Goal: Entertainment & Leisure: Consume media (video, audio)

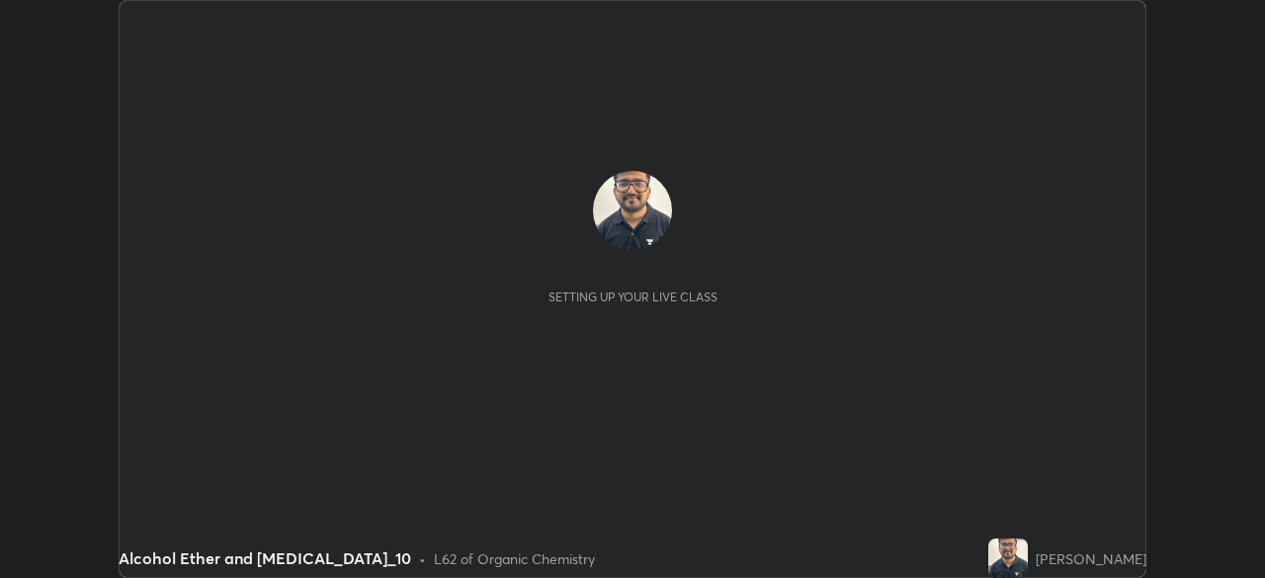
scroll to position [578, 1264]
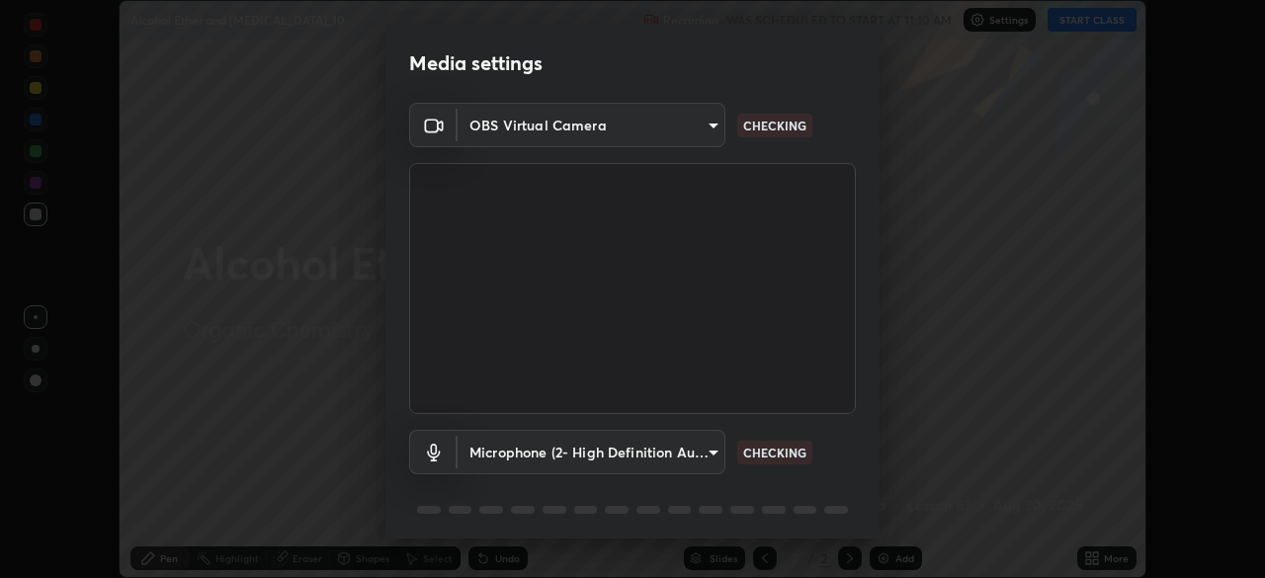
type input "9ce9bf5b38d6cfc450dc04700dda146ffef8b1f769f81d34cd4980de2a0341eb"
type input "8f805d1c6ec510f31eccd00171c3be29f511b46dd0daeaf64aa4ac9130cc1c3d"
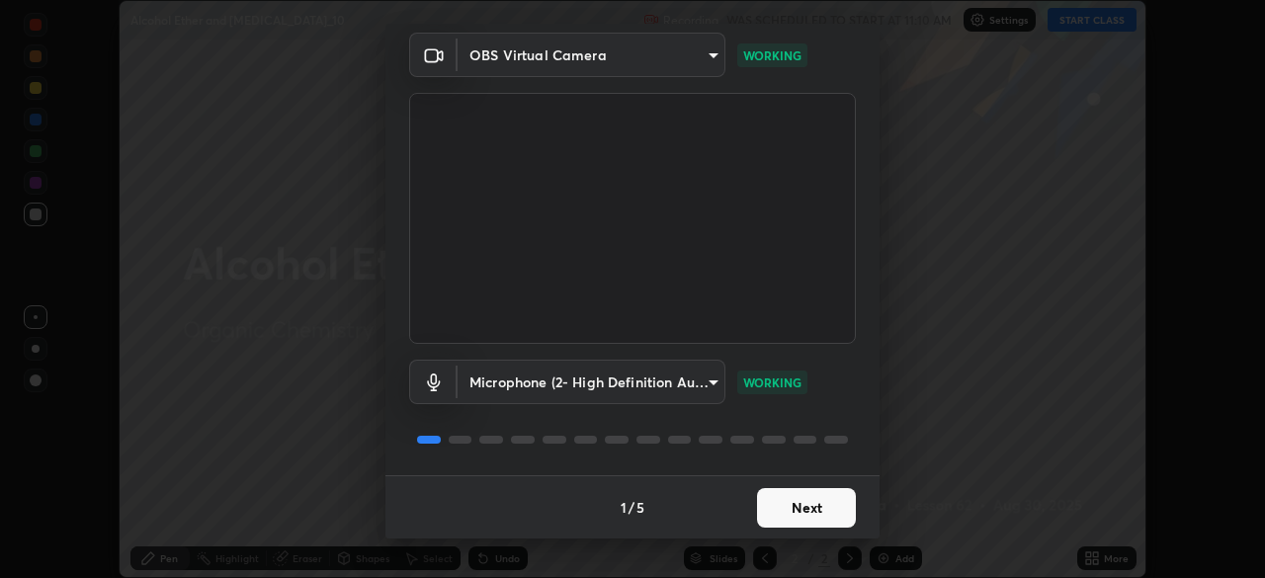
click at [791, 500] on button "Next" at bounding box center [806, 508] width 99 height 40
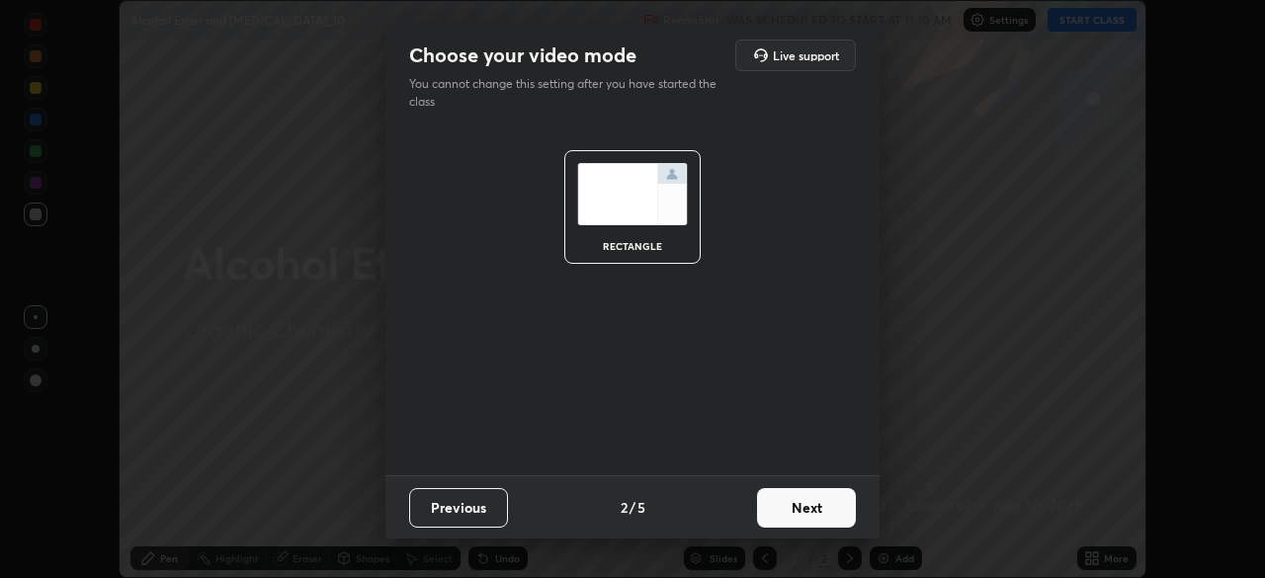
scroll to position [0, 0]
click at [794, 505] on button "Next" at bounding box center [806, 508] width 99 height 40
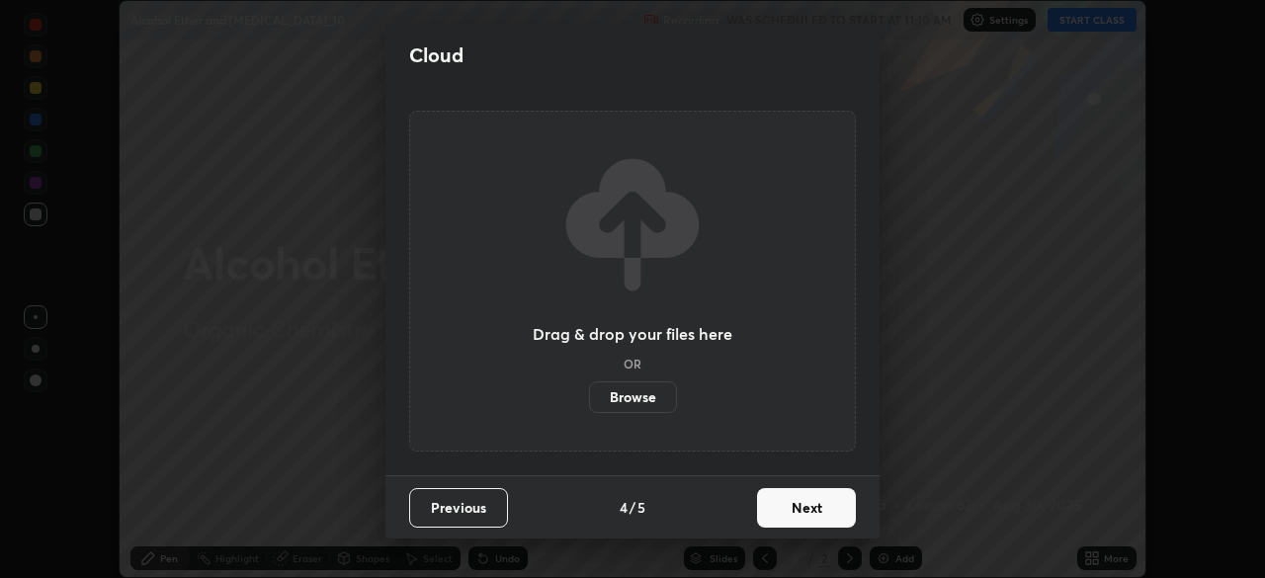
click at [784, 498] on button "Next" at bounding box center [806, 508] width 99 height 40
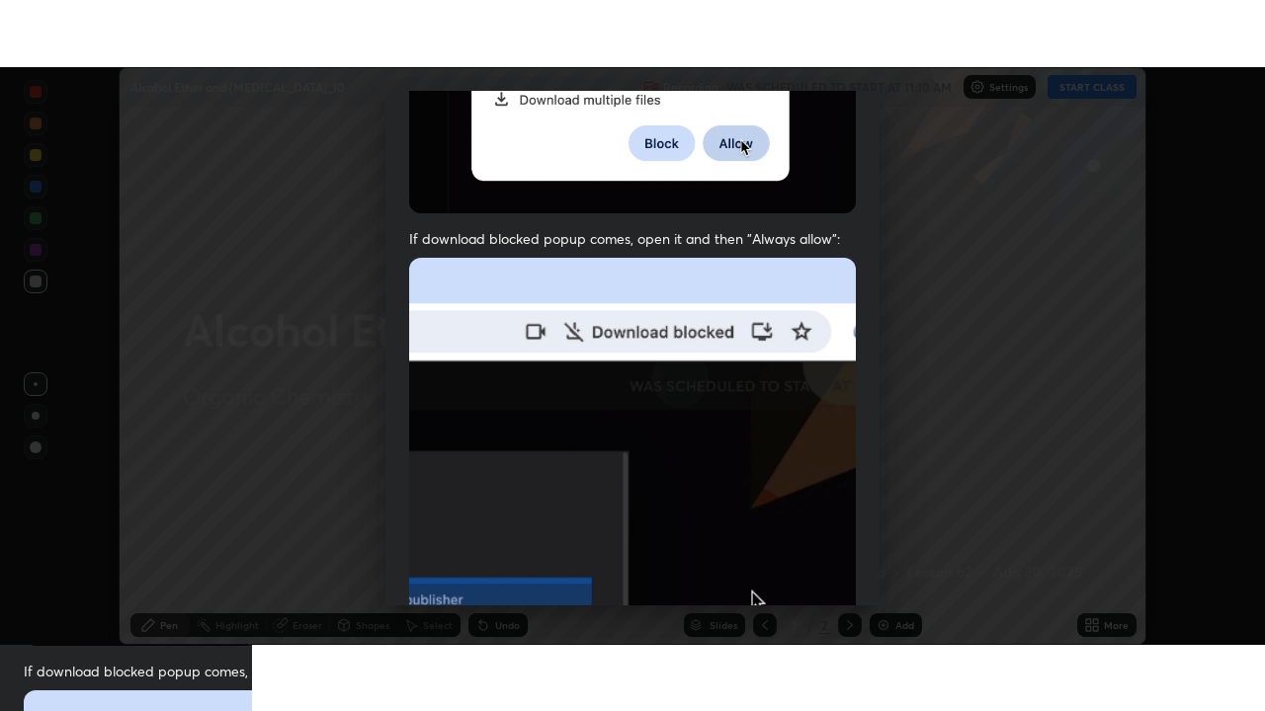
scroll to position [473, 0]
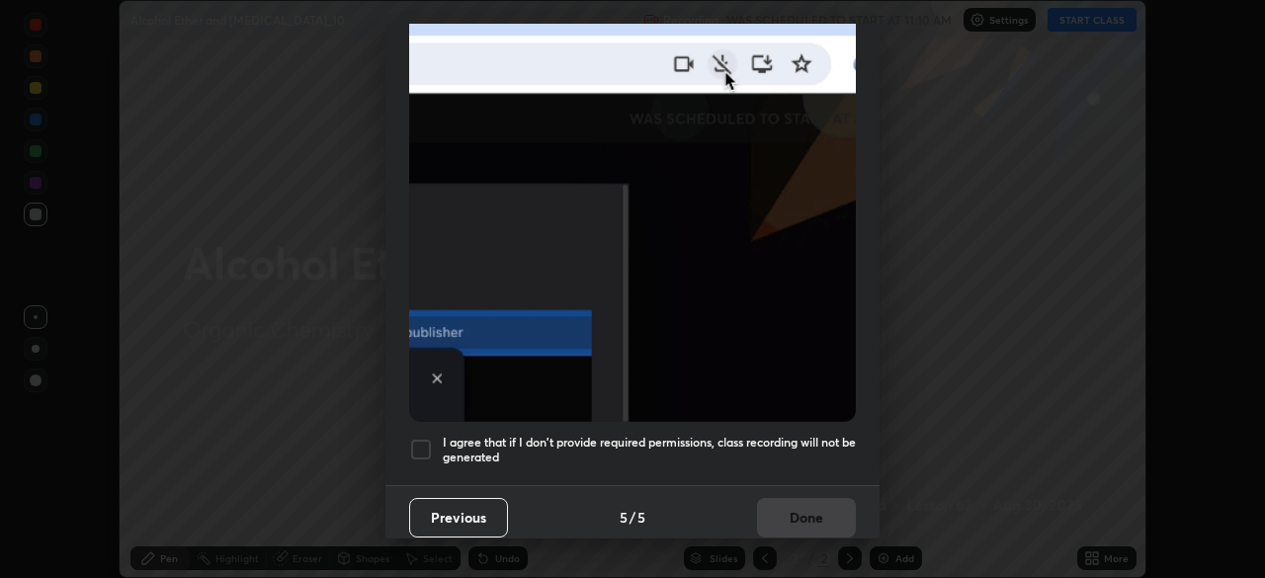
click at [419, 438] on div at bounding box center [421, 450] width 24 height 24
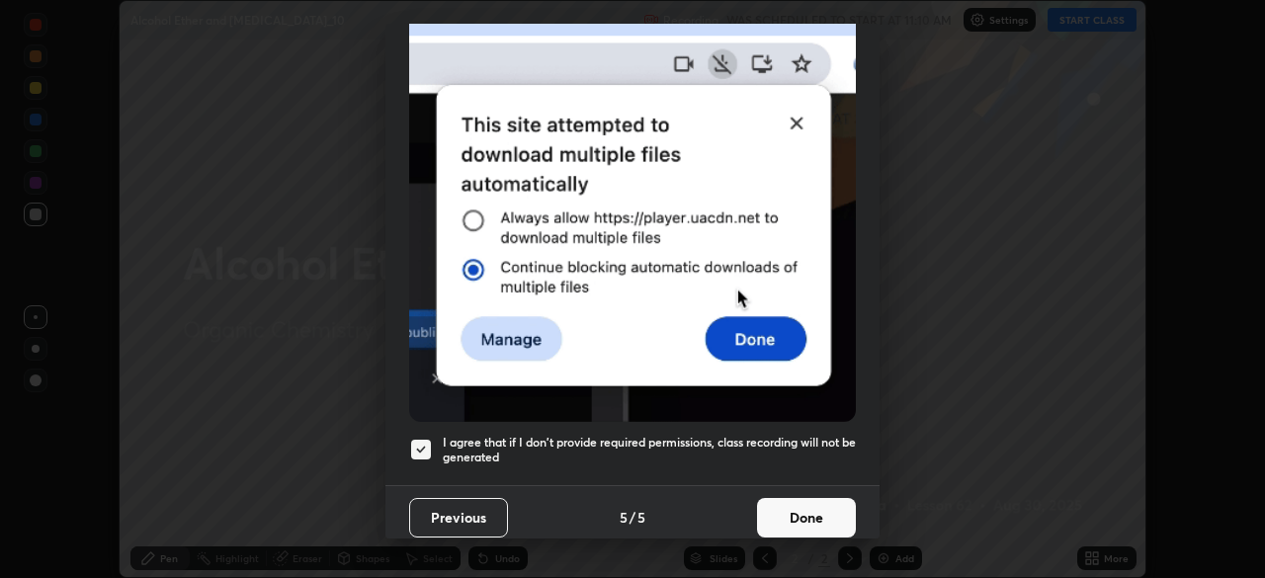
click at [793, 506] on button "Done" at bounding box center [806, 518] width 99 height 40
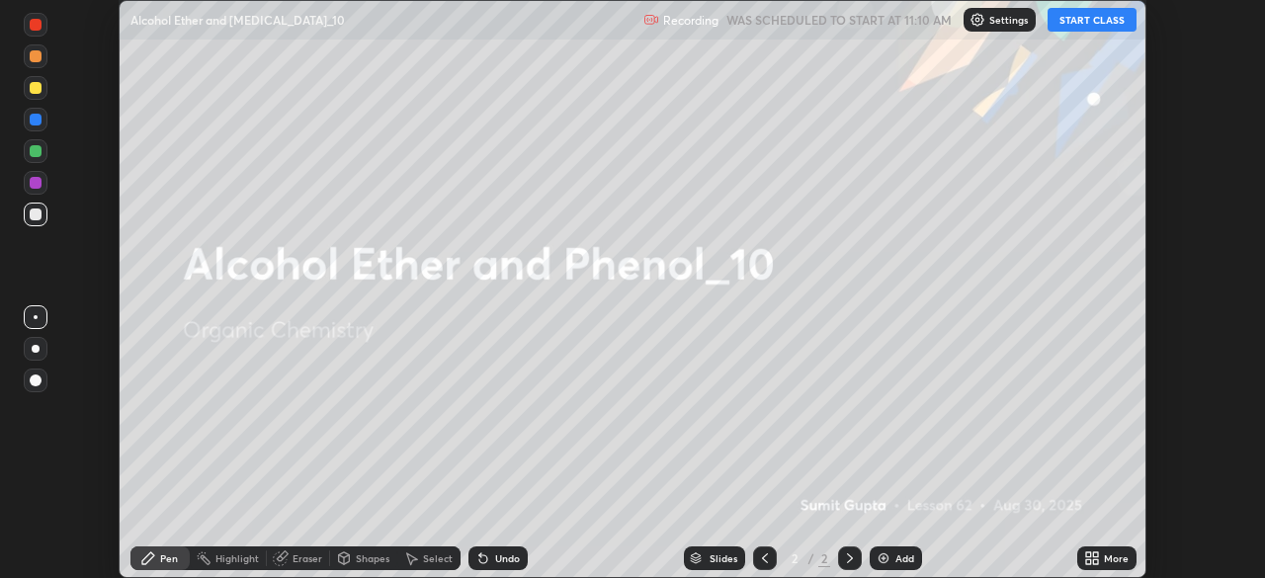
click at [1077, 25] on button "START CLASS" at bounding box center [1091, 20] width 89 height 24
click at [1097, 553] on icon at bounding box center [1095, 554] width 5 height 5
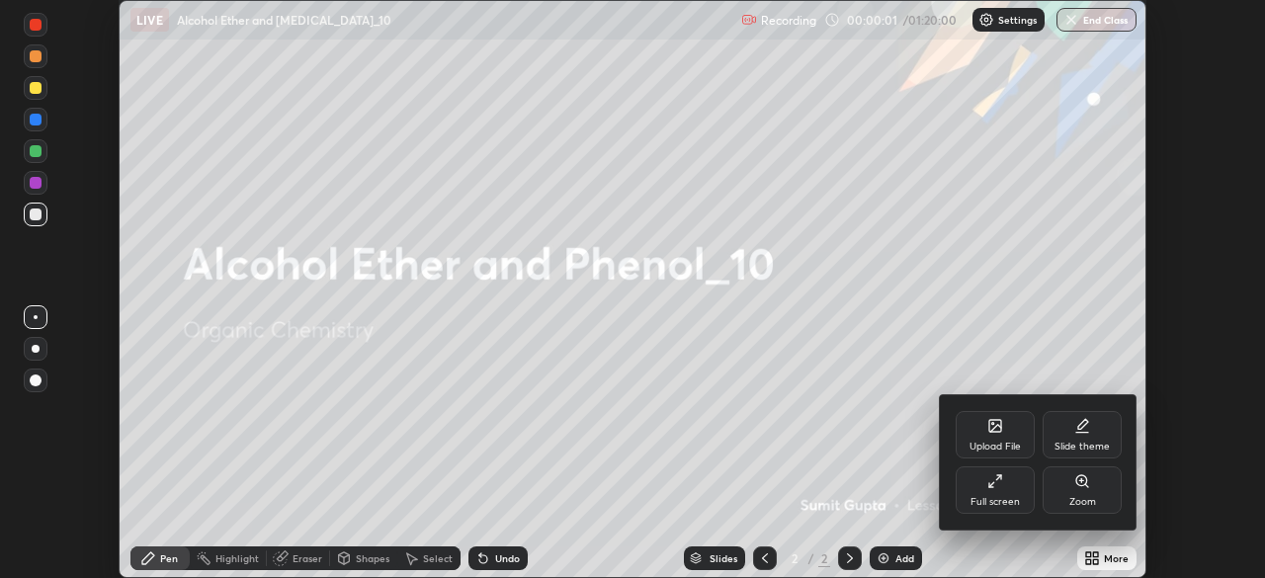
click at [982, 489] on div "Full screen" at bounding box center [995, 489] width 79 height 47
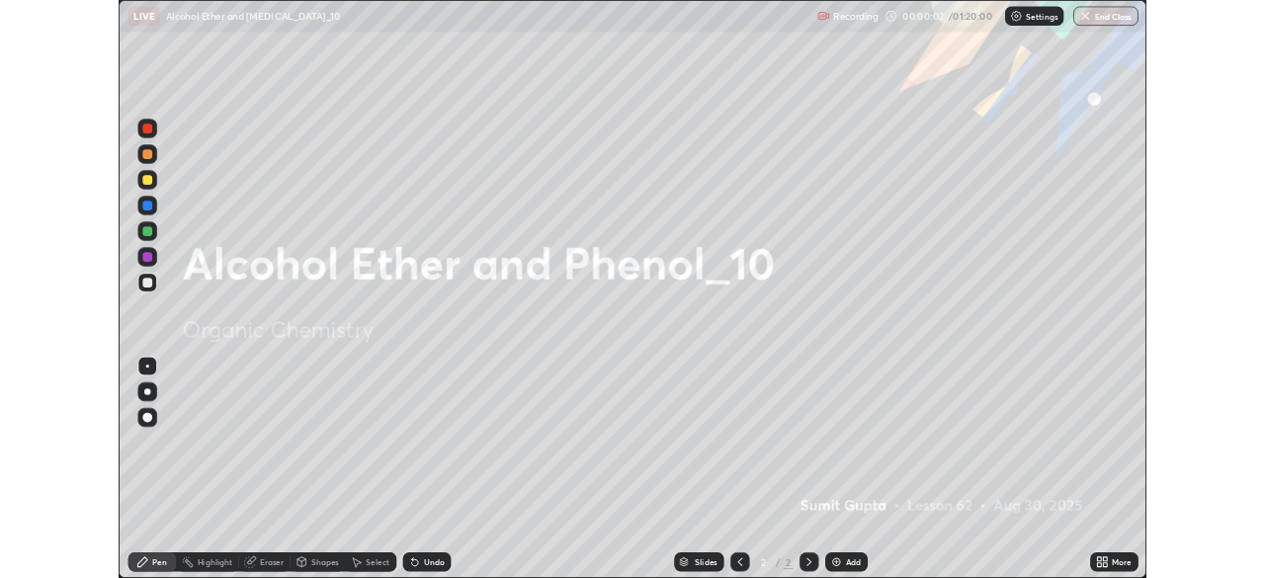
scroll to position [711, 1265]
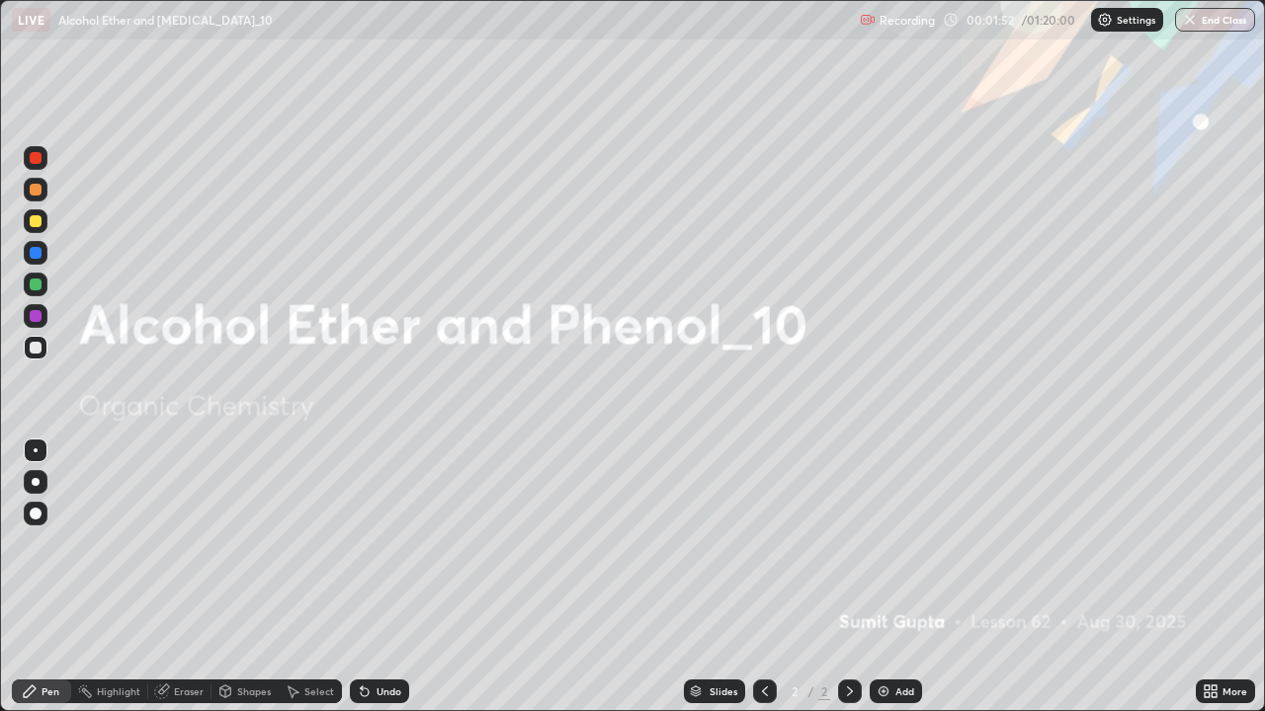
click at [888, 577] on img at bounding box center [883, 692] width 16 height 16
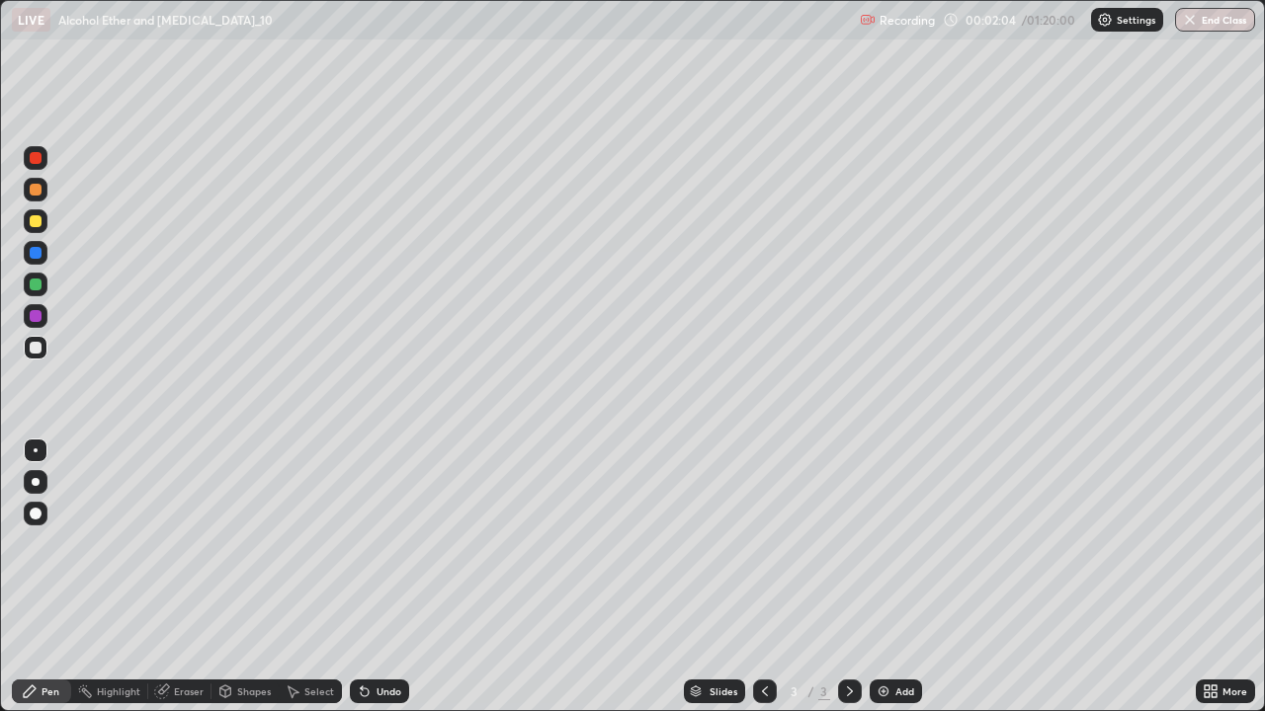
click at [37, 484] on div at bounding box center [36, 482] width 8 height 8
click at [36, 230] on div at bounding box center [36, 221] width 24 height 24
click at [38, 353] on div at bounding box center [36, 348] width 12 height 12
click at [40, 221] on div at bounding box center [36, 221] width 12 height 12
click at [36, 222] on div at bounding box center [36, 221] width 12 height 12
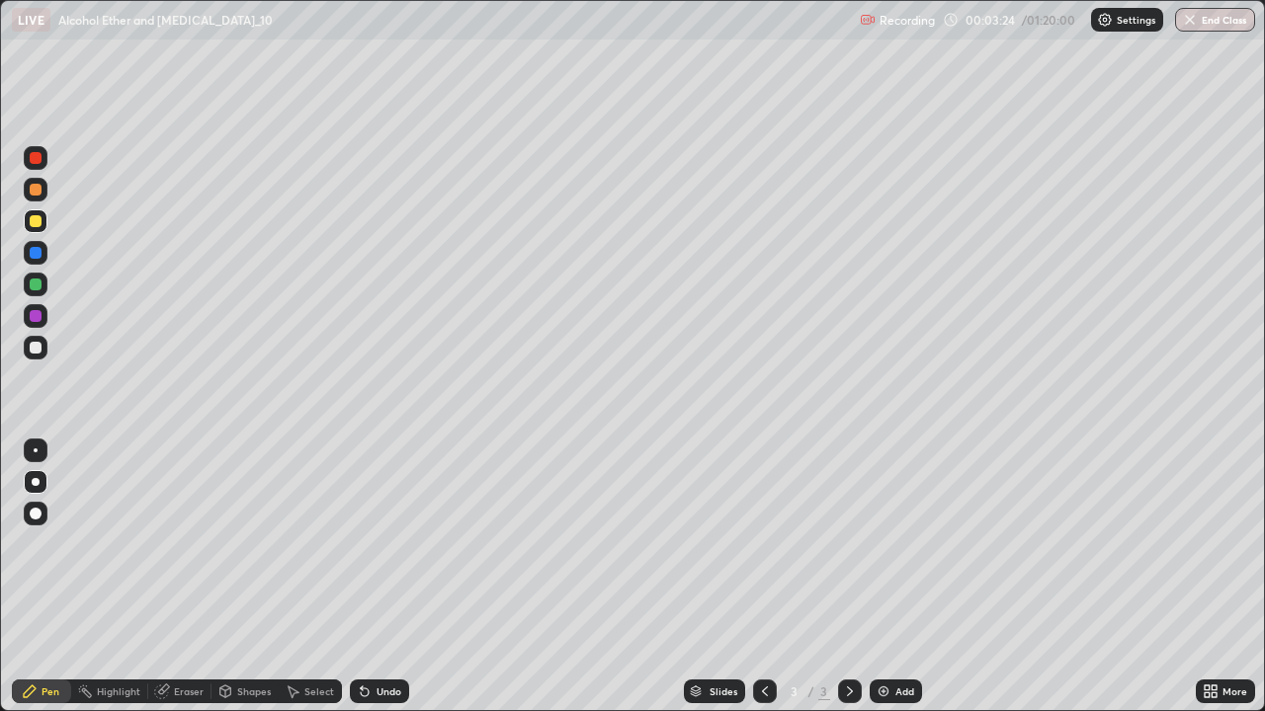
click at [41, 344] on div at bounding box center [36, 348] width 12 height 12
click at [38, 320] on div at bounding box center [36, 316] width 12 height 12
click at [36, 222] on div at bounding box center [36, 221] width 12 height 12
click at [27, 316] on div at bounding box center [36, 316] width 24 height 24
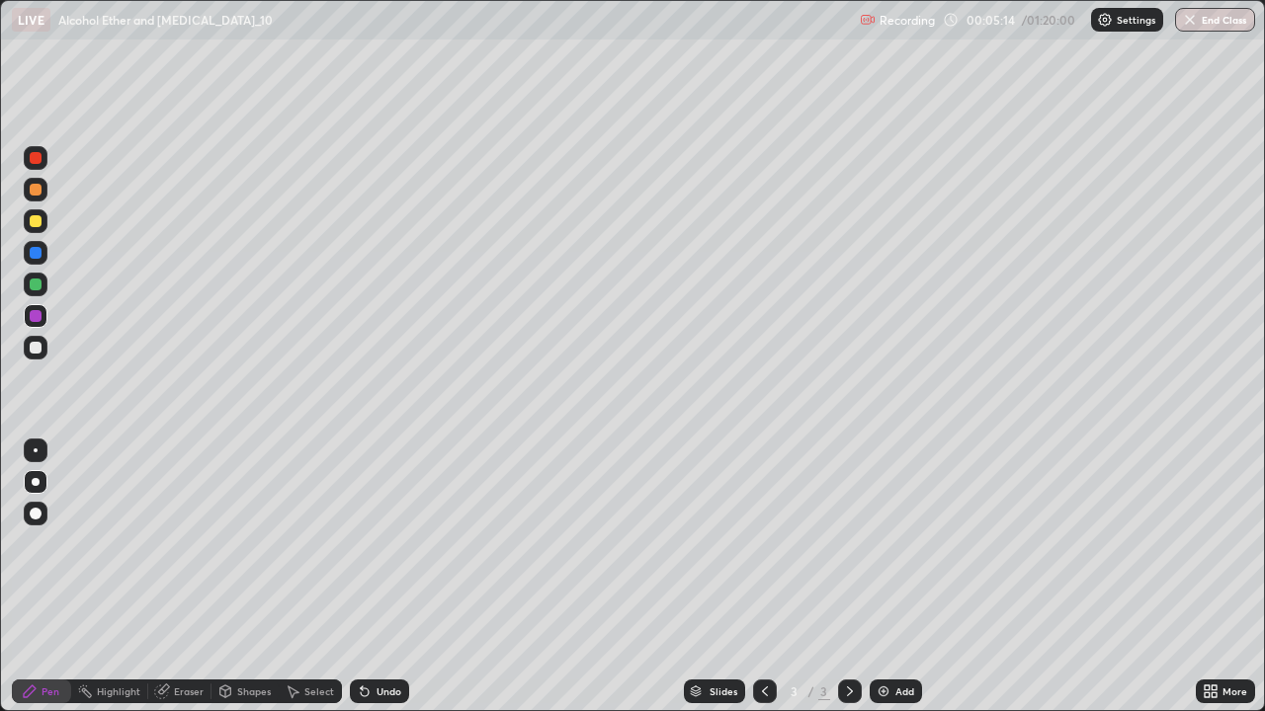
click at [40, 286] on div at bounding box center [36, 285] width 12 height 12
click at [42, 353] on div at bounding box center [36, 348] width 24 height 24
click at [891, 577] on div "Add" at bounding box center [896, 692] width 52 height 24
click at [33, 253] on div at bounding box center [36, 253] width 12 height 12
click at [34, 224] on div at bounding box center [36, 221] width 12 height 12
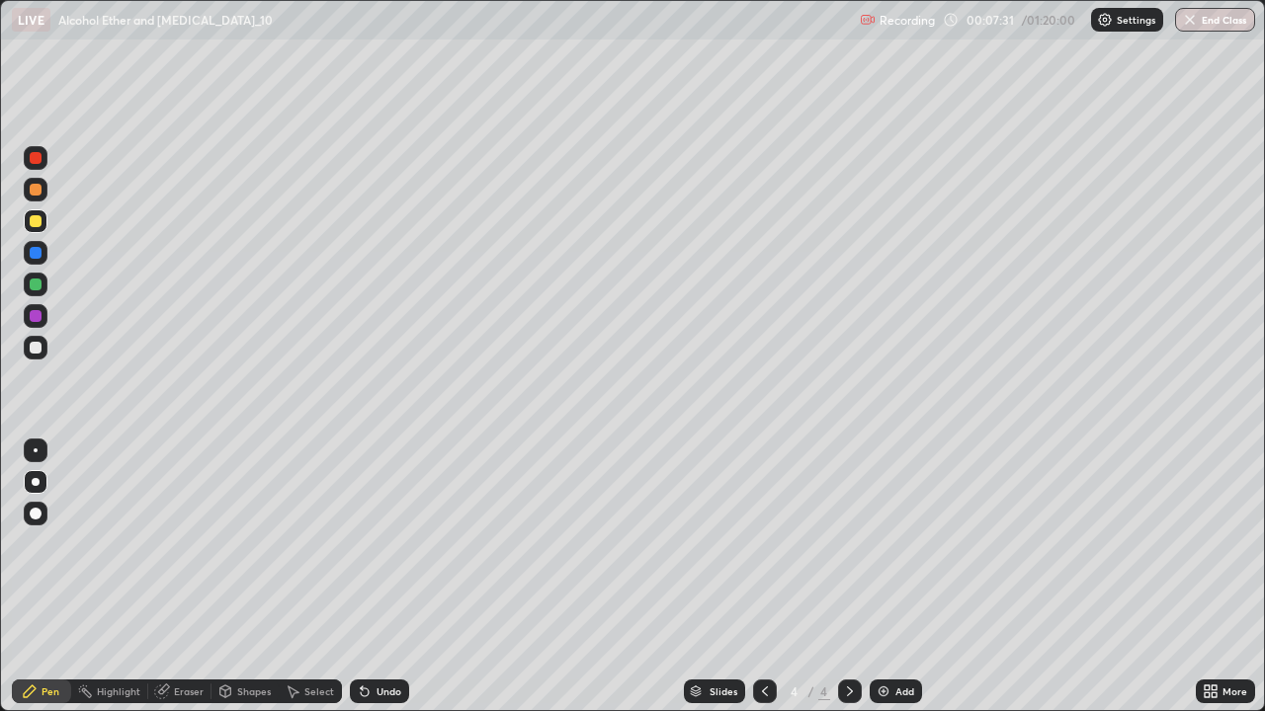
click at [757, 577] on div at bounding box center [765, 692] width 24 height 40
click at [845, 577] on icon at bounding box center [850, 692] width 16 height 16
click at [368, 577] on div "Undo" at bounding box center [379, 692] width 59 height 24
click at [33, 353] on div at bounding box center [36, 348] width 12 height 12
click at [37, 228] on div at bounding box center [36, 221] width 24 height 24
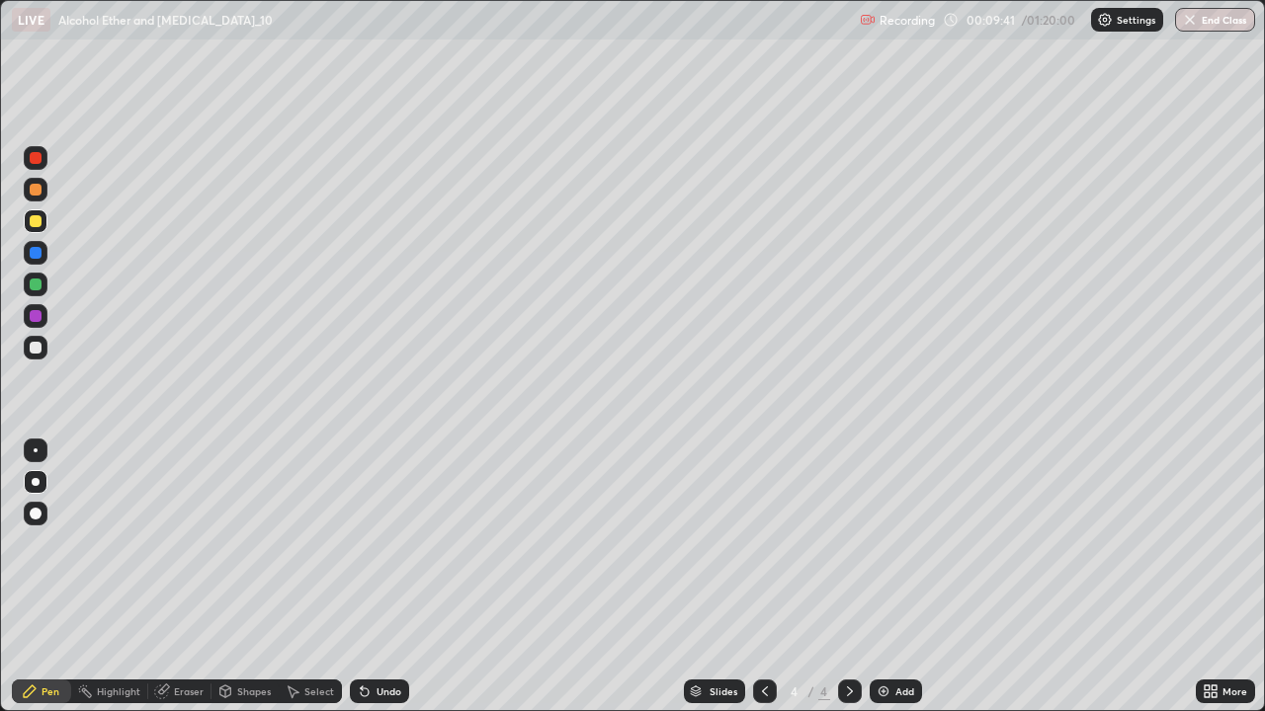
click at [40, 350] on div at bounding box center [36, 348] width 12 height 12
click at [895, 577] on div "Add" at bounding box center [904, 692] width 19 height 10
click at [37, 348] on div at bounding box center [36, 348] width 12 height 12
click at [36, 219] on div at bounding box center [36, 221] width 12 height 12
click at [35, 345] on div at bounding box center [36, 348] width 12 height 12
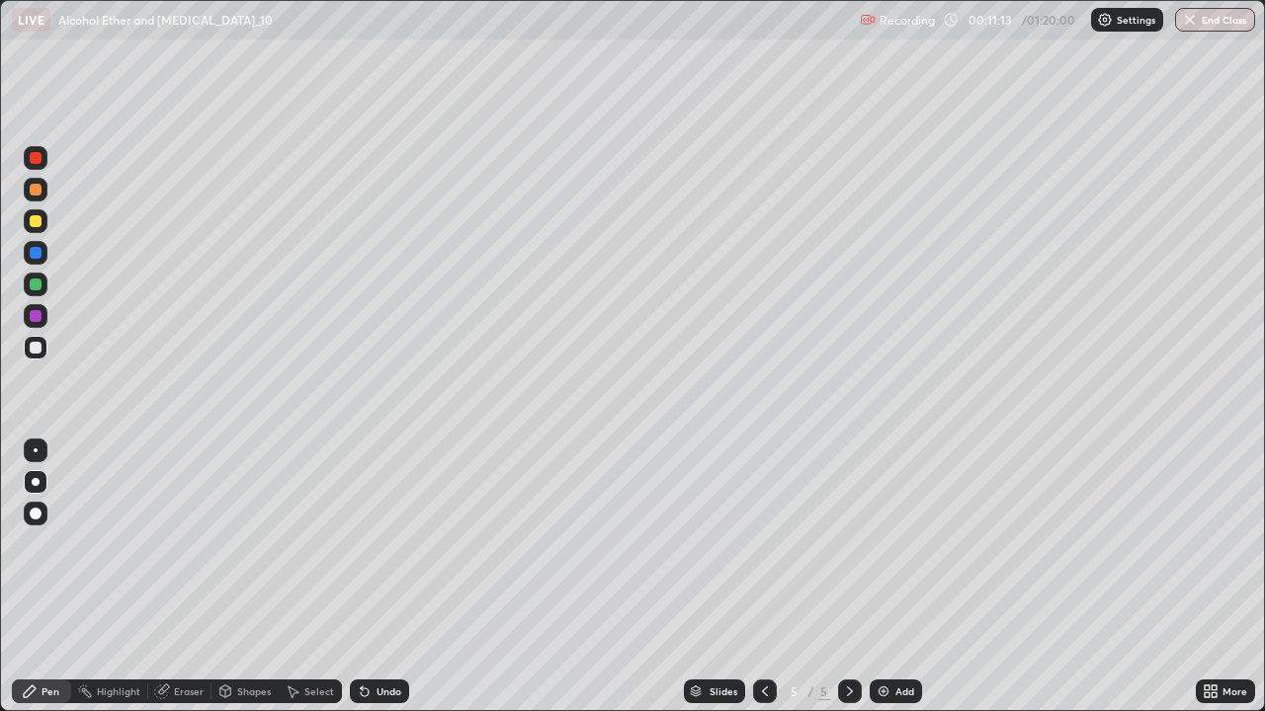
click at [36, 350] on div at bounding box center [36, 348] width 12 height 12
click at [34, 314] on div at bounding box center [36, 316] width 12 height 12
click at [29, 355] on div at bounding box center [36, 348] width 24 height 24
click at [41, 219] on div at bounding box center [36, 221] width 12 height 12
click at [889, 577] on img at bounding box center [883, 692] width 16 height 16
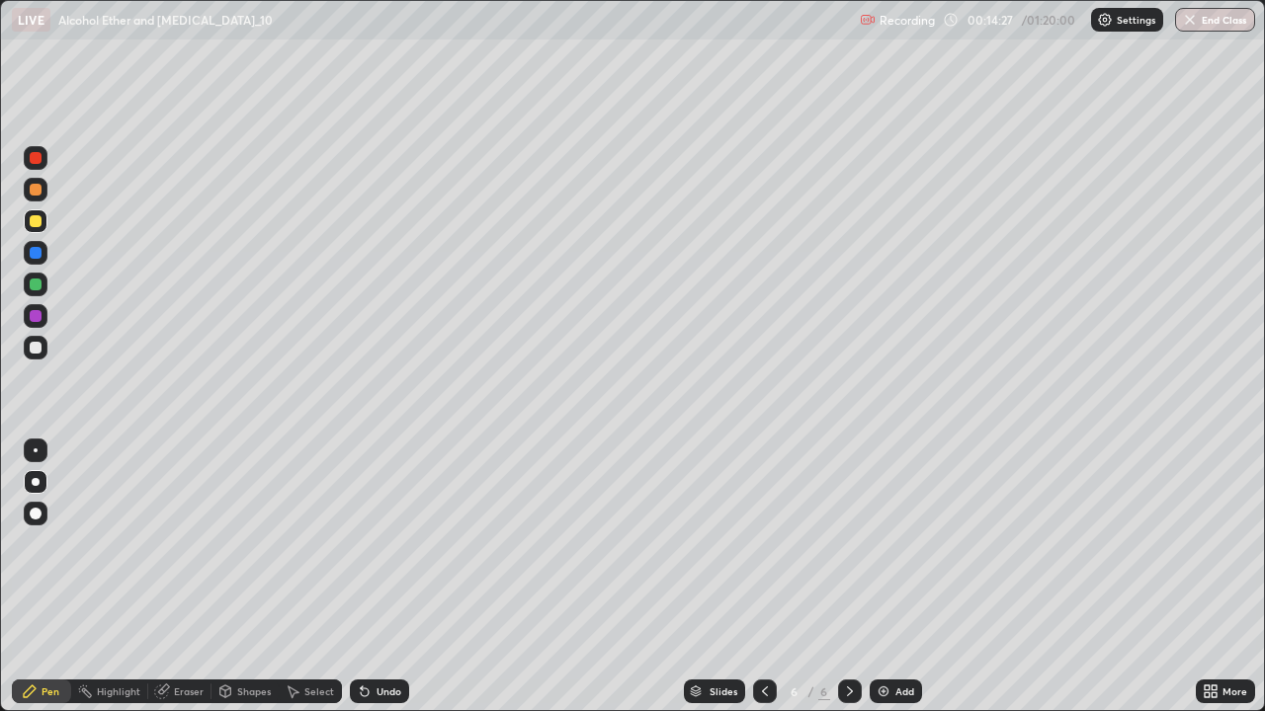
click at [34, 228] on div at bounding box center [36, 221] width 24 height 24
click at [46, 350] on div at bounding box center [36, 348] width 24 height 24
click at [381, 577] on div "Undo" at bounding box center [388, 692] width 25 height 10
click at [37, 211] on div at bounding box center [36, 221] width 24 height 24
click at [41, 226] on div at bounding box center [36, 221] width 24 height 24
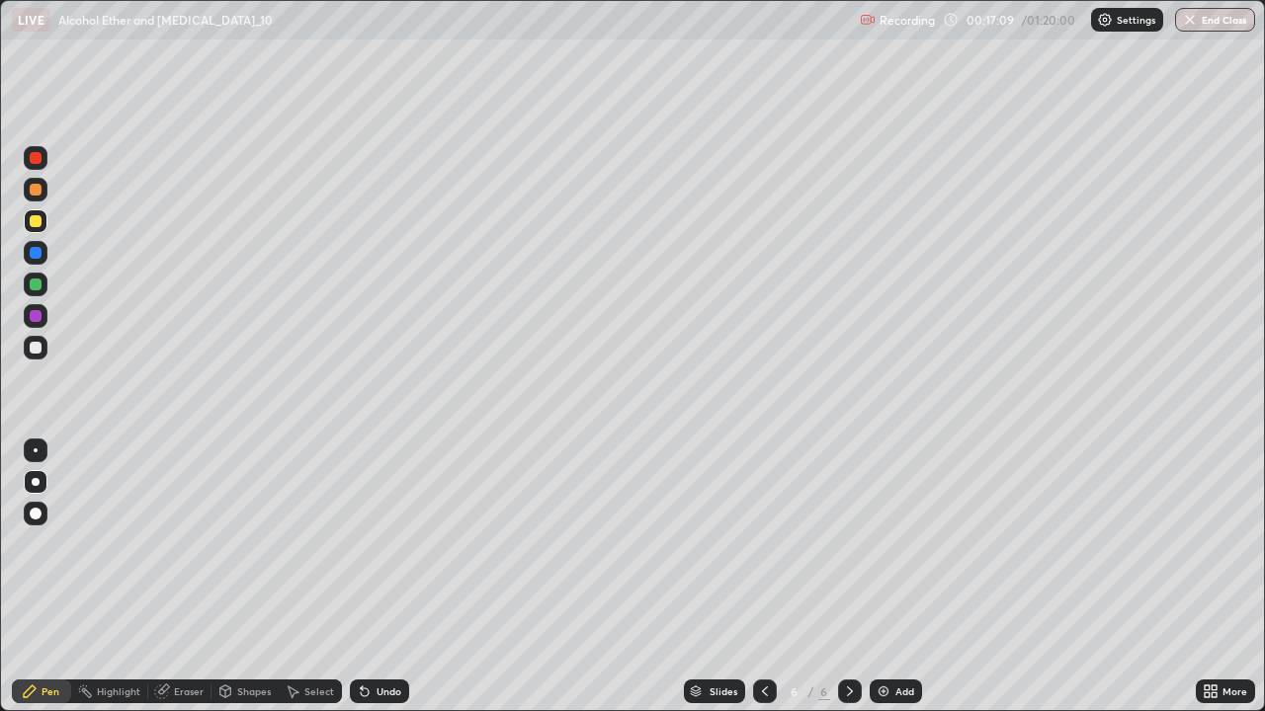
click at [34, 355] on div at bounding box center [36, 348] width 24 height 24
click at [41, 220] on div at bounding box center [36, 221] width 12 height 12
click at [34, 232] on div at bounding box center [36, 221] width 24 height 24
click at [32, 347] on div at bounding box center [36, 348] width 12 height 12
click at [36, 219] on div at bounding box center [36, 221] width 12 height 12
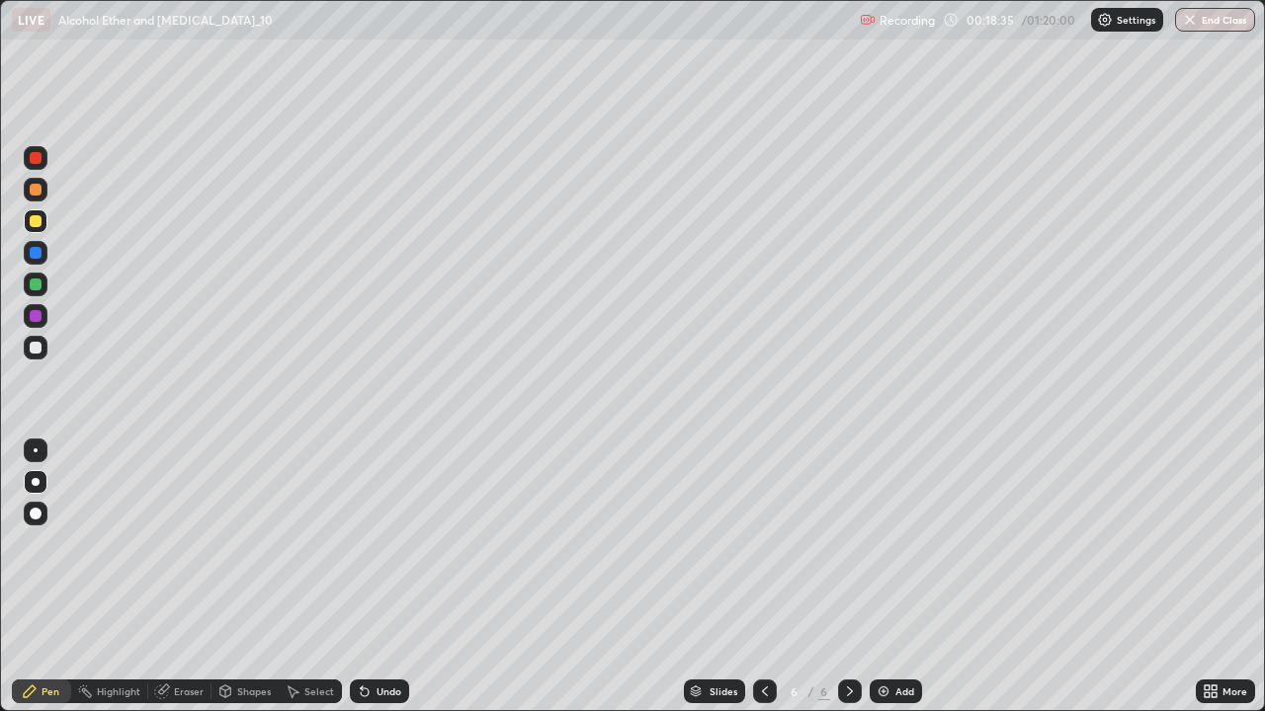
click at [34, 343] on div at bounding box center [36, 348] width 12 height 12
click at [31, 231] on div at bounding box center [36, 221] width 24 height 24
click at [37, 343] on div at bounding box center [36, 348] width 12 height 12
click at [35, 223] on div at bounding box center [36, 221] width 12 height 12
click at [378, 577] on div "Undo" at bounding box center [375, 692] width 67 height 40
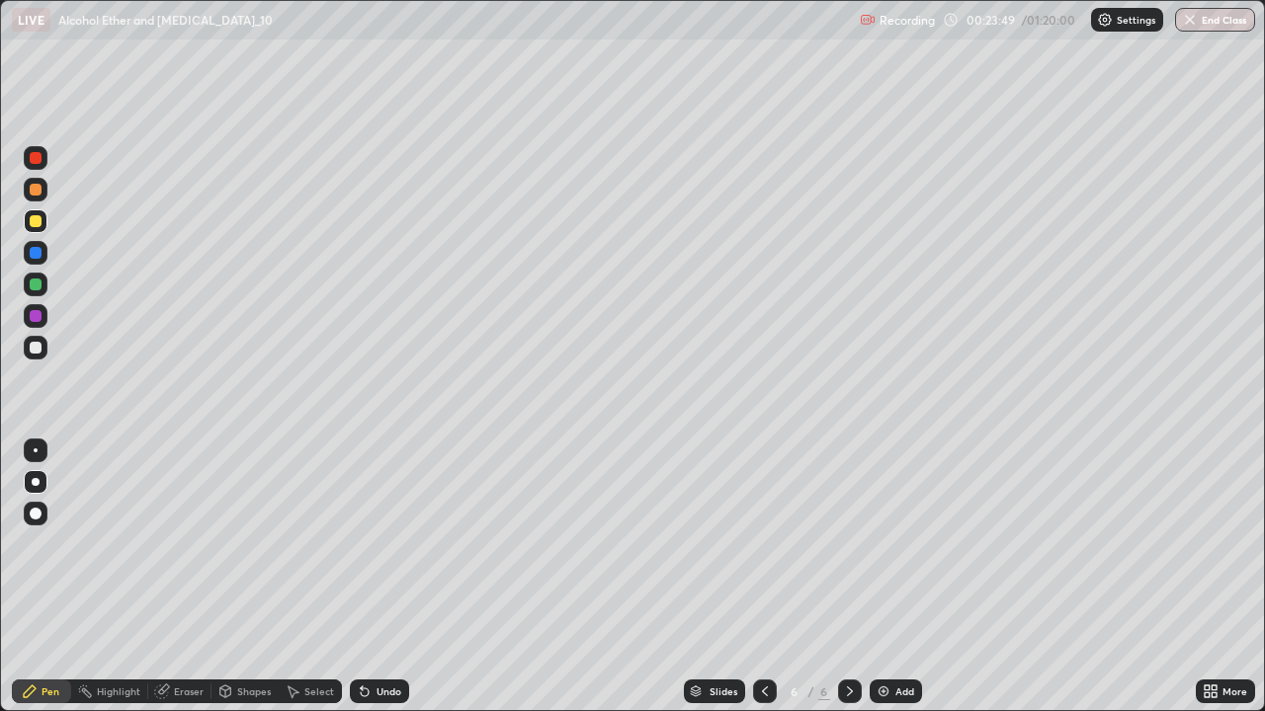
click at [890, 577] on div "Add" at bounding box center [896, 692] width 52 height 24
click at [45, 348] on div at bounding box center [36, 348] width 24 height 24
click at [33, 219] on div at bounding box center [36, 221] width 12 height 12
click at [883, 577] on img at bounding box center [883, 692] width 16 height 16
click at [37, 190] on div at bounding box center [36, 190] width 12 height 12
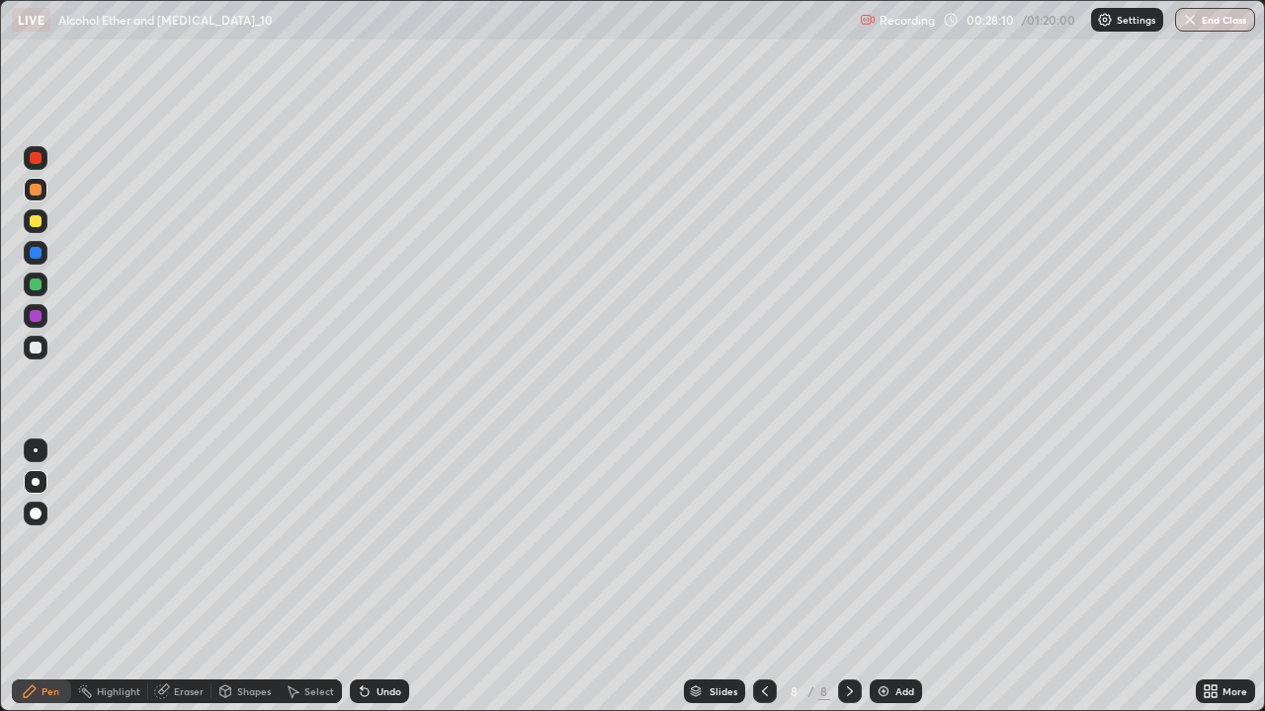
click at [34, 348] on div at bounding box center [36, 348] width 12 height 12
click at [36, 222] on div at bounding box center [36, 221] width 12 height 12
click at [364, 577] on icon at bounding box center [365, 693] width 8 height 8
click at [368, 577] on icon at bounding box center [365, 692] width 16 height 16
click at [369, 577] on icon at bounding box center [365, 692] width 16 height 16
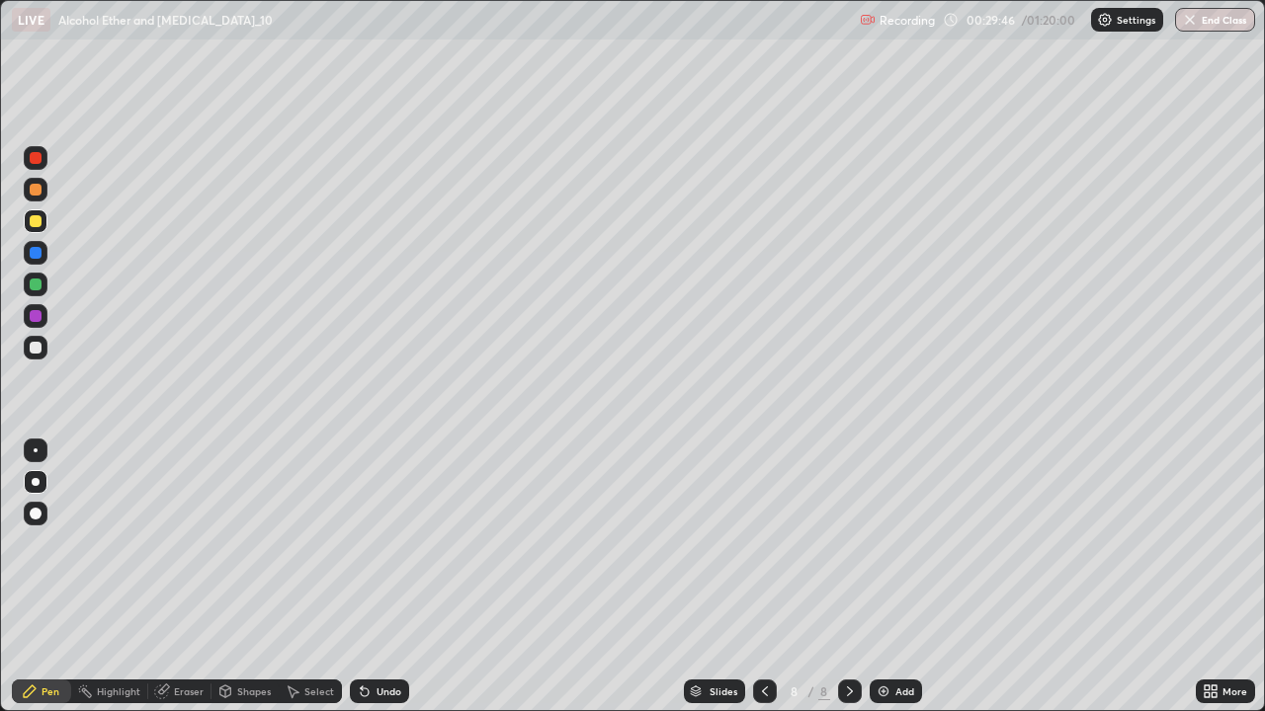
click at [46, 347] on div at bounding box center [36, 348] width 24 height 24
click at [365, 577] on icon at bounding box center [365, 693] width 8 height 8
click at [376, 577] on div "Undo" at bounding box center [388, 692] width 25 height 10
click at [902, 577] on div "Add" at bounding box center [904, 692] width 19 height 10
click at [36, 223] on div at bounding box center [36, 221] width 12 height 12
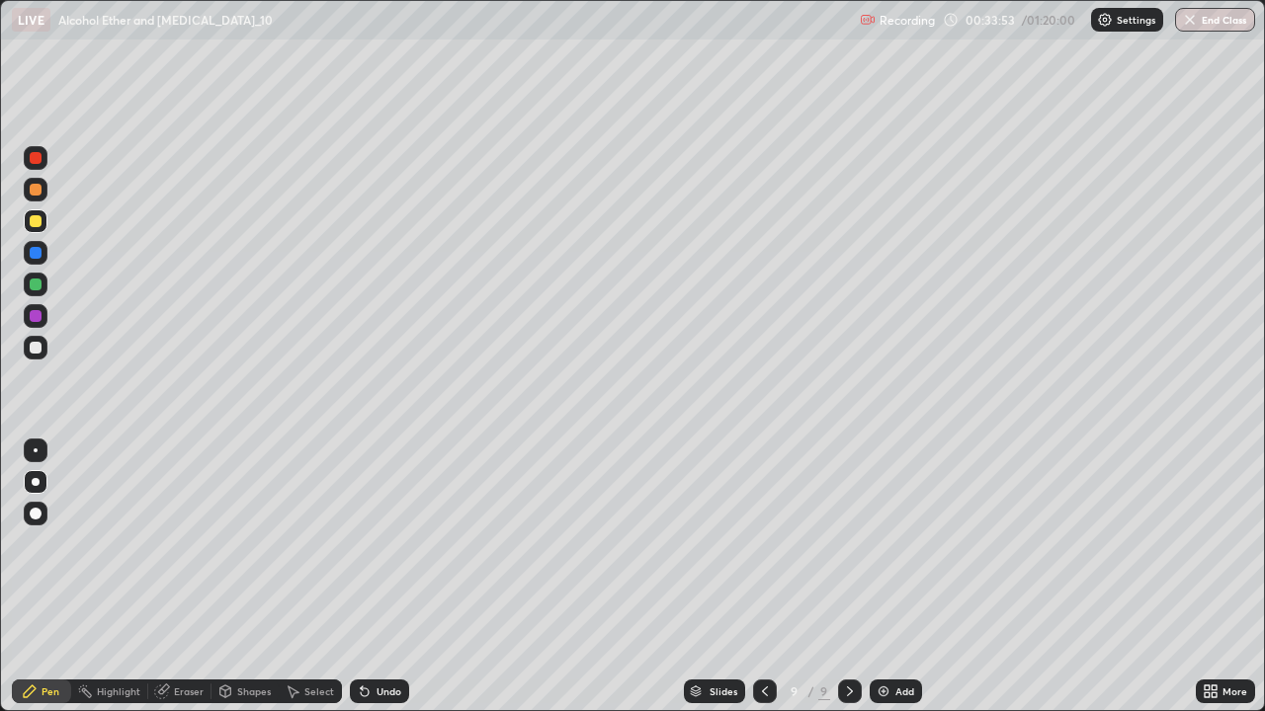
click at [34, 353] on div at bounding box center [36, 348] width 12 height 12
click at [38, 246] on div at bounding box center [36, 253] width 24 height 24
click at [376, 577] on div "Undo" at bounding box center [388, 692] width 25 height 10
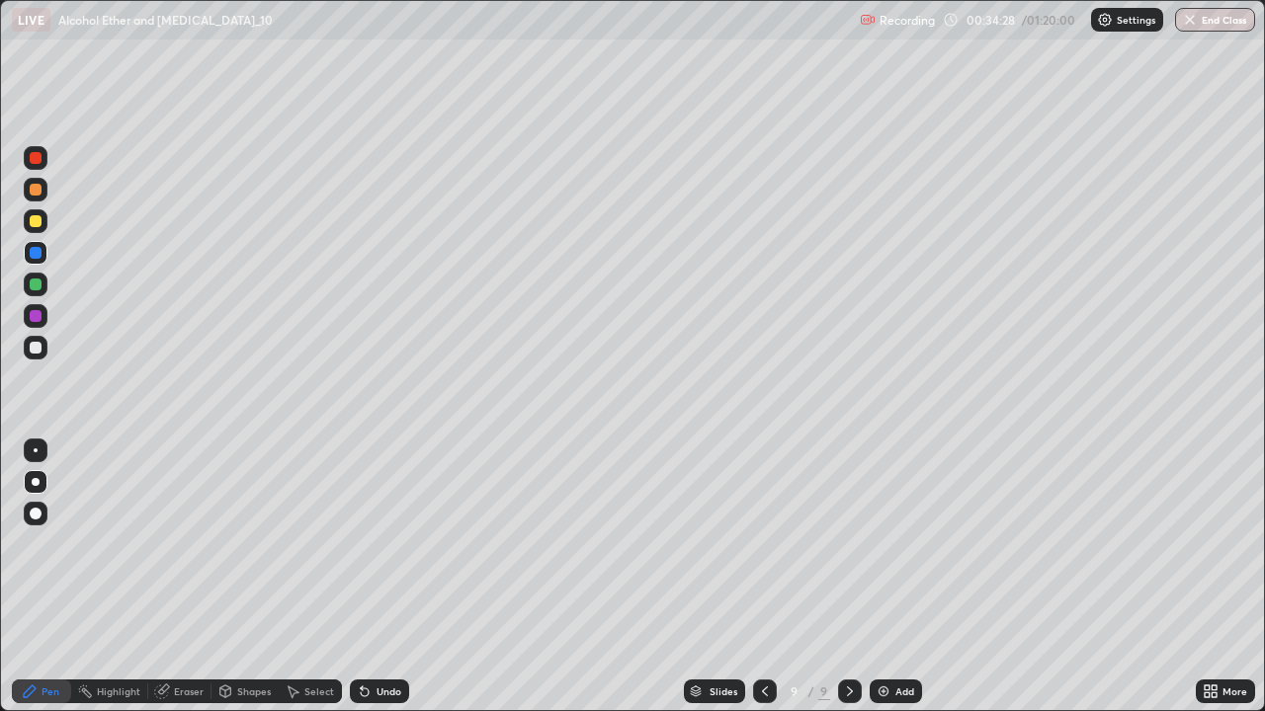
click at [26, 351] on div at bounding box center [36, 348] width 24 height 24
click at [45, 225] on div at bounding box center [36, 221] width 24 height 24
click at [382, 577] on div "Undo" at bounding box center [388, 692] width 25 height 10
click at [38, 316] on div at bounding box center [36, 316] width 12 height 12
click at [872, 577] on div "Add" at bounding box center [896, 692] width 52 height 24
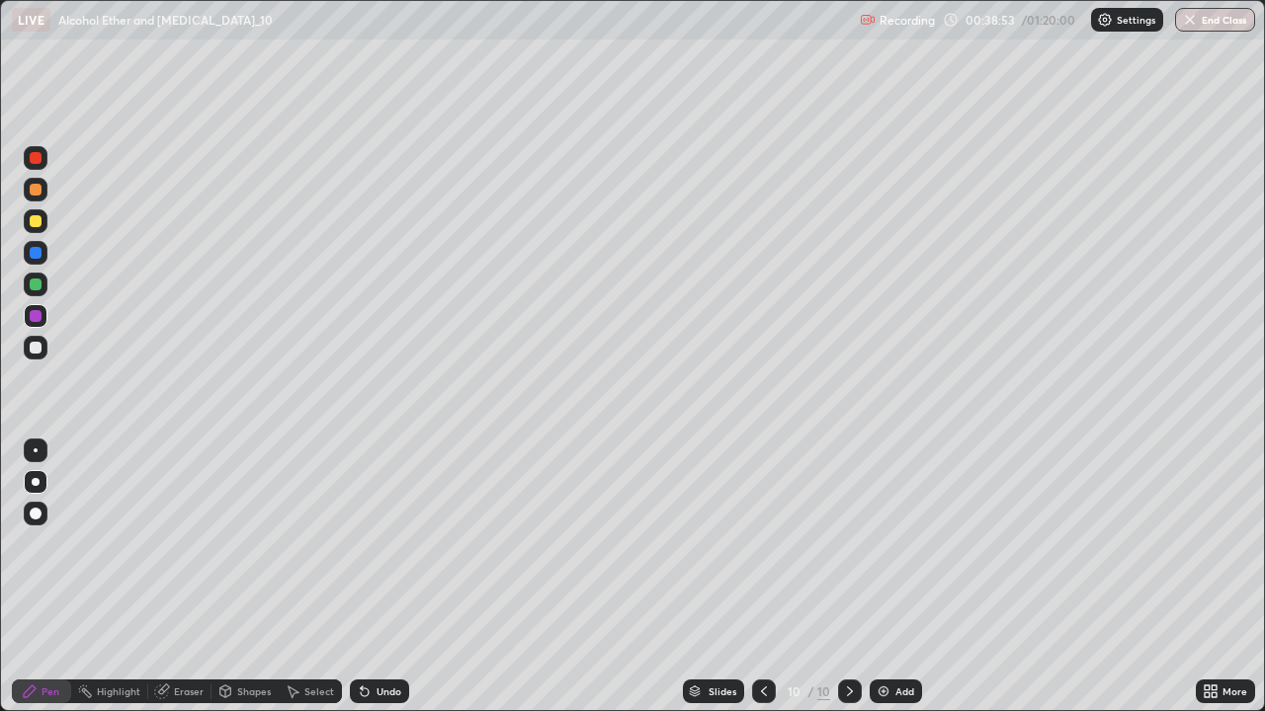
click at [27, 355] on div at bounding box center [36, 348] width 24 height 24
click at [35, 223] on div at bounding box center [36, 221] width 12 height 12
click at [378, 577] on div "Undo" at bounding box center [388, 692] width 25 height 10
click at [36, 314] on div at bounding box center [36, 316] width 12 height 12
click at [33, 345] on div at bounding box center [36, 348] width 12 height 12
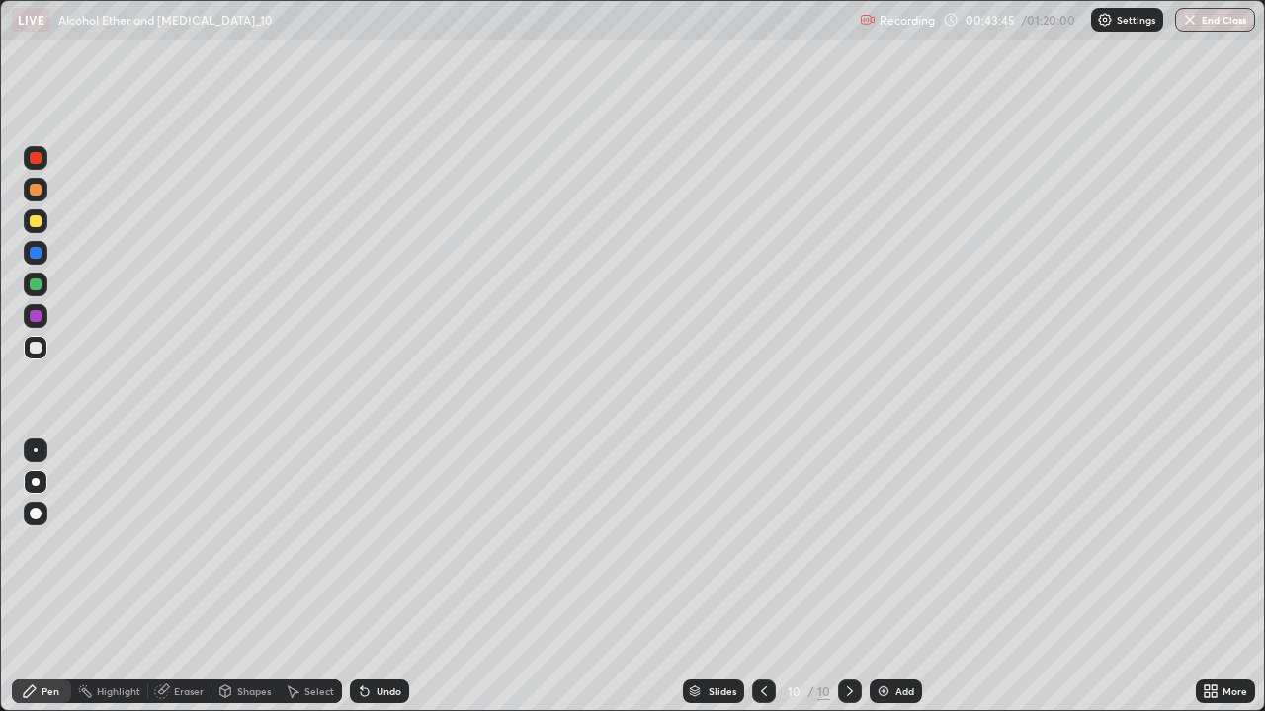
click at [33, 235] on div at bounding box center [36, 222] width 24 height 32
click at [890, 577] on div "Add" at bounding box center [896, 692] width 52 height 24
click at [31, 237] on div at bounding box center [36, 253] width 24 height 32
click at [36, 342] on div at bounding box center [36, 348] width 12 height 12
click at [37, 343] on div at bounding box center [36, 348] width 12 height 12
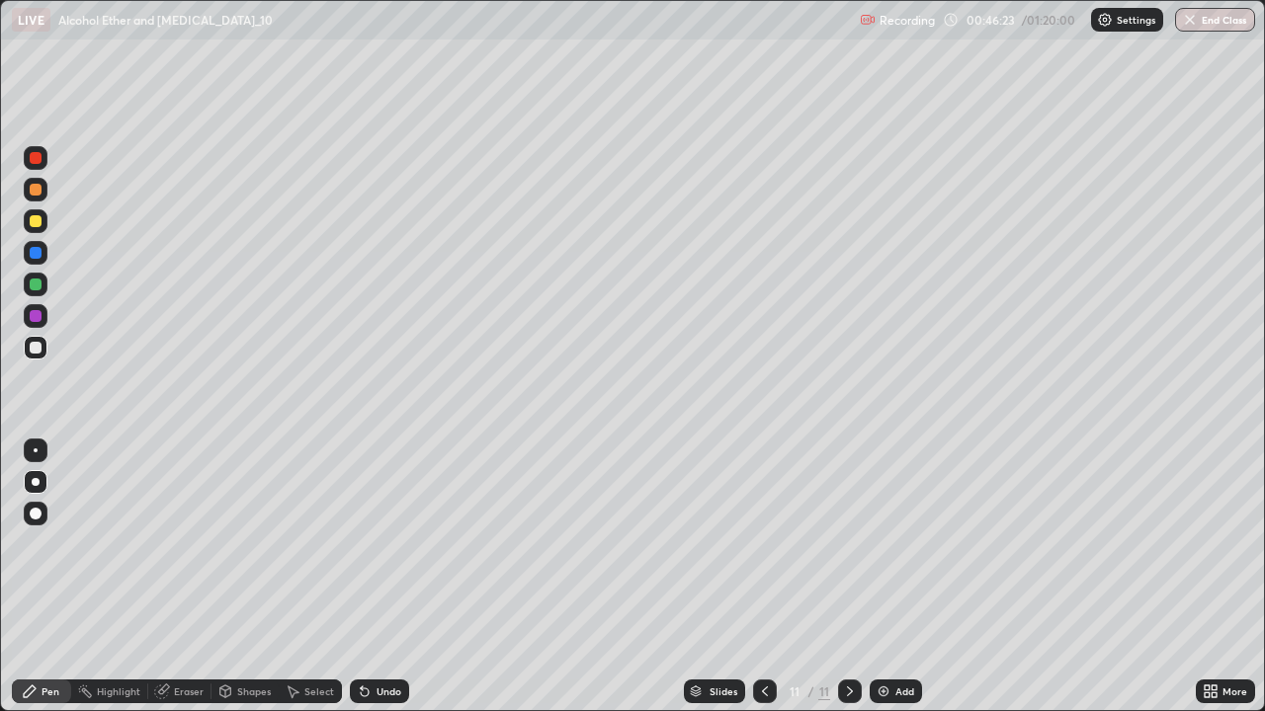
click at [27, 217] on div at bounding box center [36, 221] width 24 height 24
click at [32, 236] on div at bounding box center [36, 222] width 24 height 32
click at [379, 577] on div "Undo" at bounding box center [388, 692] width 25 height 10
click at [875, 577] on img at bounding box center [883, 692] width 16 height 16
click at [767, 577] on icon at bounding box center [765, 692] width 16 height 16
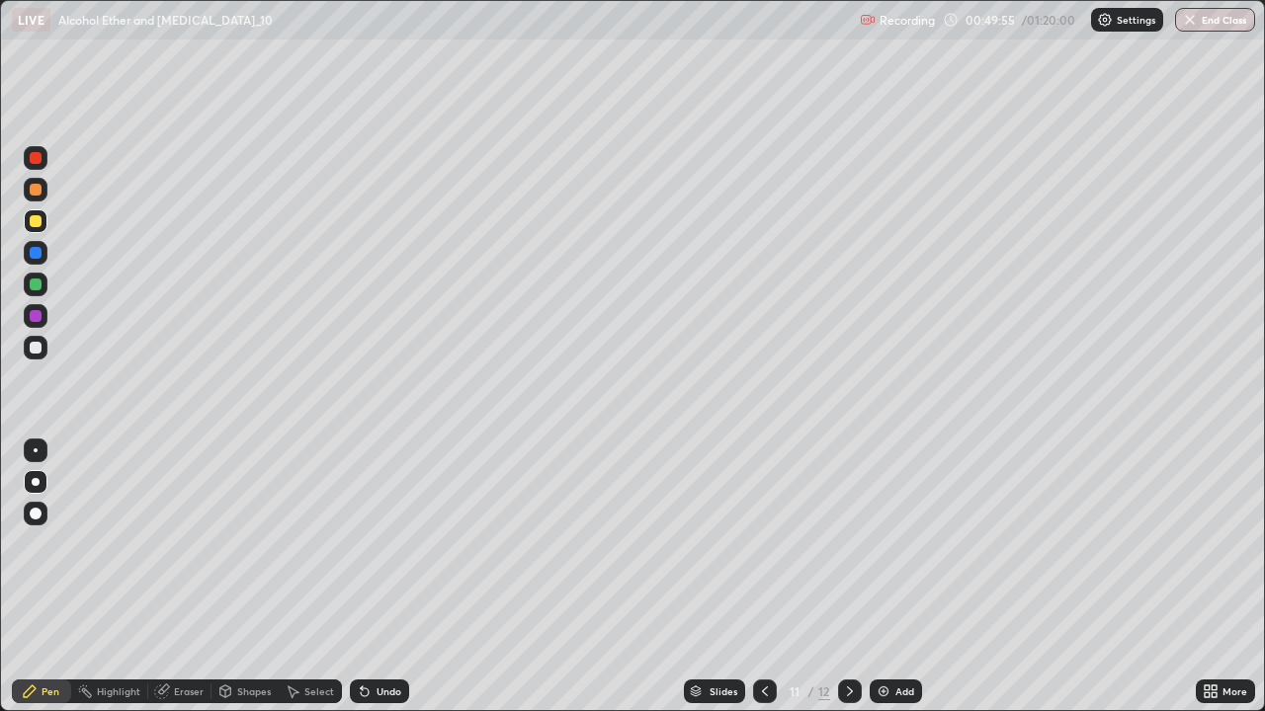
click at [896, 577] on div "Slides 11 / 12 Add" at bounding box center [802, 692] width 787 height 40
click at [842, 577] on icon at bounding box center [850, 692] width 16 height 16
click at [42, 352] on div at bounding box center [36, 348] width 24 height 24
click at [31, 344] on div at bounding box center [36, 348] width 12 height 12
click at [28, 223] on div at bounding box center [36, 221] width 24 height 24
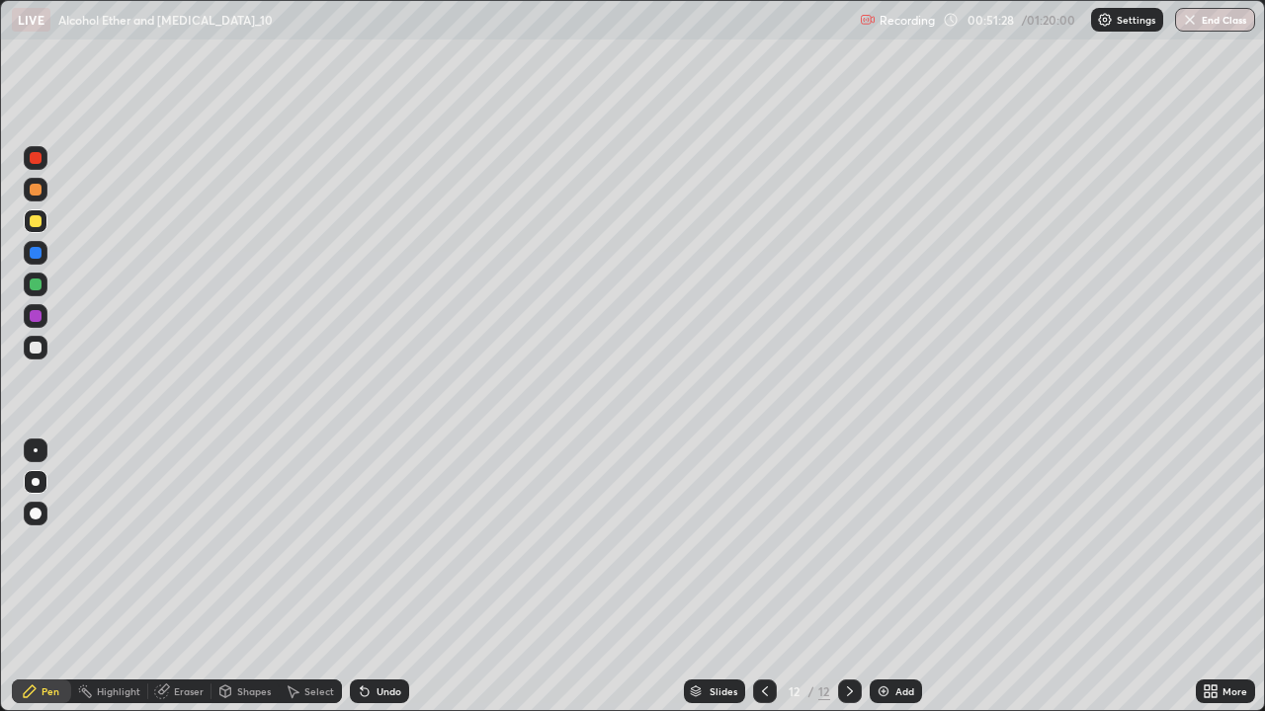
click at [33, 356] on div at bounding box center [36, 348] width 24 height 24
click at [40, 228] on div at bounding box center [36, 221] width 24 height 24
click at [873, 577] on div "Add" at bounding box center [896, 692] width 52 height 24
click at [763, 577] on icon at bounding box center [765, 692] width 16 height 16
click at [838, 577] on div at bounding box center [850, 692] width 24 height 24
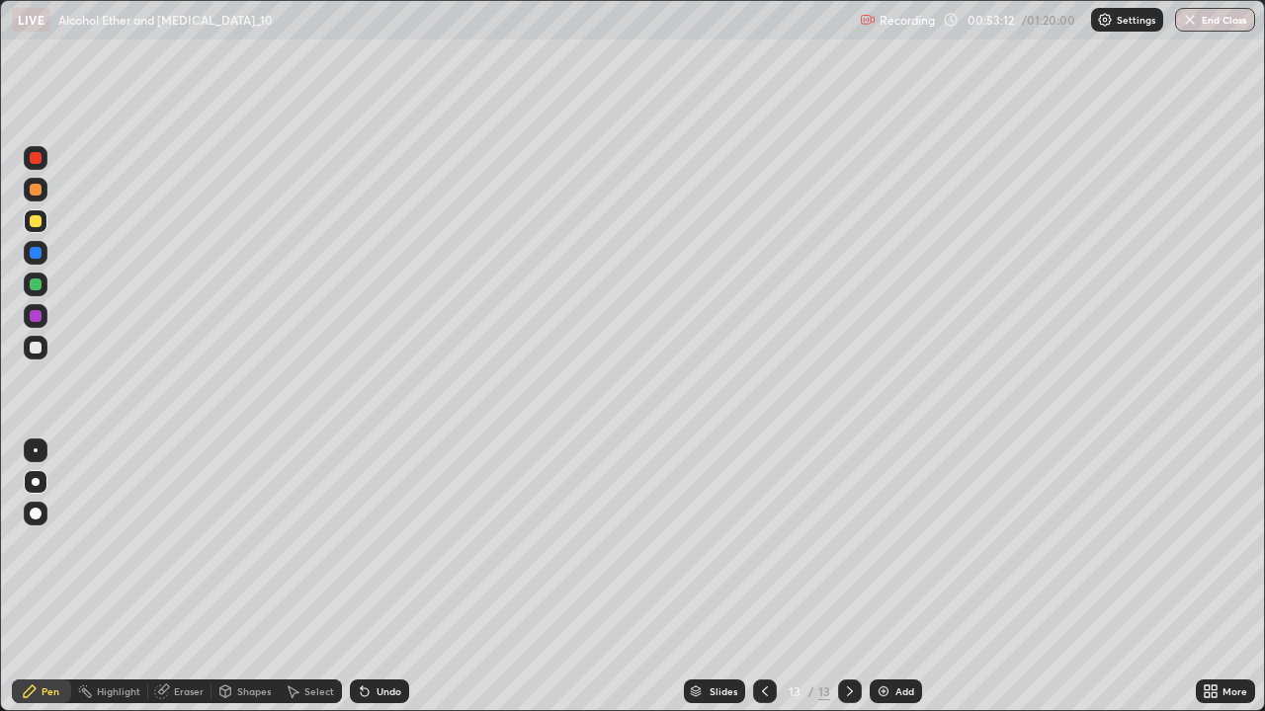
click at [33, 231] on div at bounding box center [36, 221] width 24 height 24
click at [39, 353] on div at bounding box center [36, 348] width 12 height 12
click at [36, 222] on div at bounding box center [36, 221] width 12 height 12
click at [37, 356] on div at bounding box center [36, 348] width 24 height 24
click at [32, 232] on div at bounding box center [36, 221] width 24 height 24
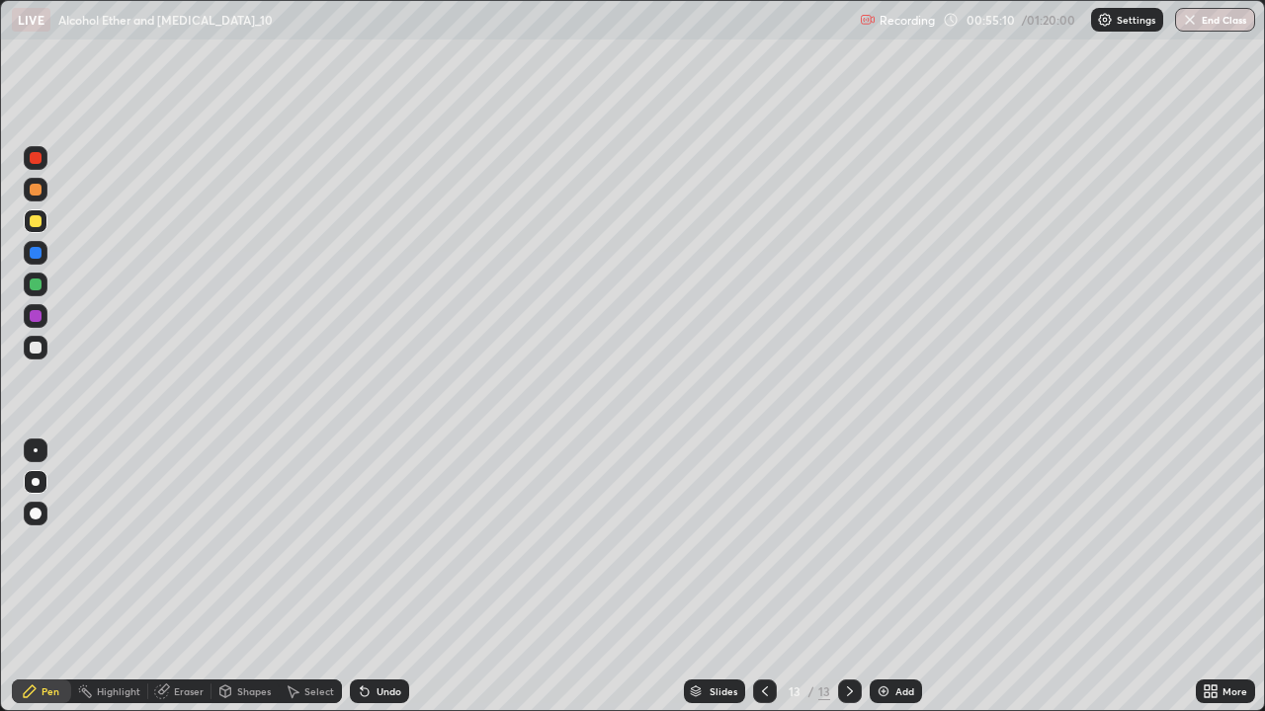
click at [27, 348] on div at bounding box center [36, 348] width 24 height 24
click at [848, 577] on icon at bounding box center [850, 692] width 16 height 16
click at [883, 577] on img at bounding box center [883, 692] width 16 height 16
click at [30, 221] on div at bounding box center [36, 221] width 12 height 12
click at [370, 577] on icon at bounding box center [365, 692] width 16 height 16
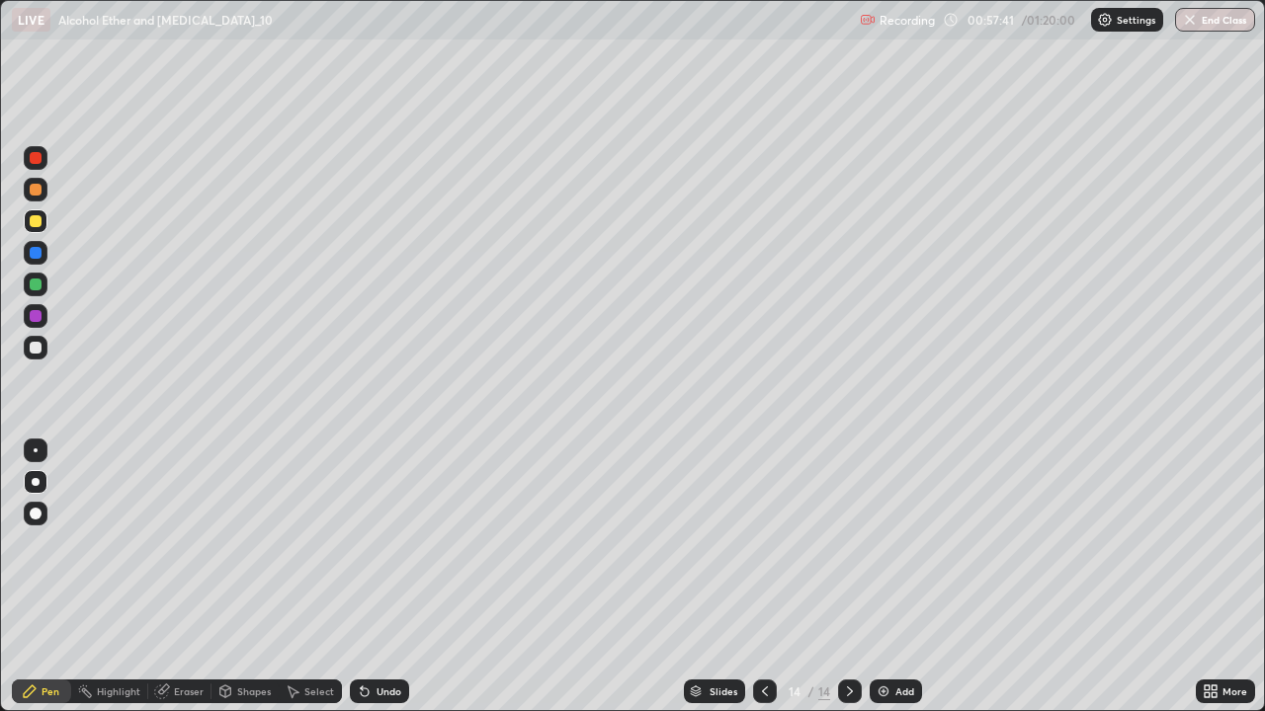
click at [370, 577] on icon at bounding box center [365, 692] width 16 height 16
click at [371, 577] on div "Undo" at bounding box center [379, 692] width 59 height 24
click at [376, 577] on div "Undo" at bounding box center [388, 692] width 25 height 10
click at [38, 284] on div at bounding box center [36, 285] width 12 height 12
click at [42, 232] on div at bounding box center [36, 222] width 24 height 32
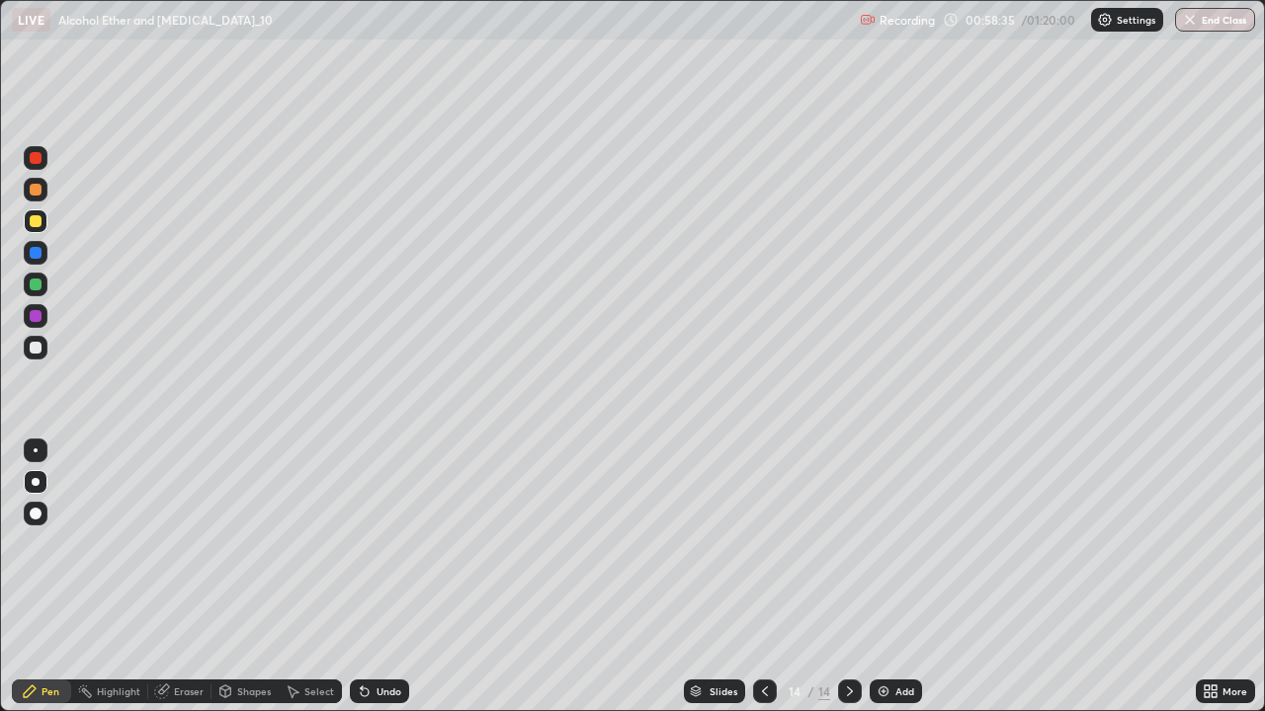
click at [34, 349] on div at bounding box center [36, 348] width 12 height 12
click at [36, 284] on div at bounding box center [36, 285] width 12 height 12
click at [882, 577] on img at bounding box center [883, 692] width 16 height 16
click at [41, 221] on div at bounding box center [36, 221] width 12 height 12
click at [36, 349] on div at bounding box center [36, 348] width 12 height 12
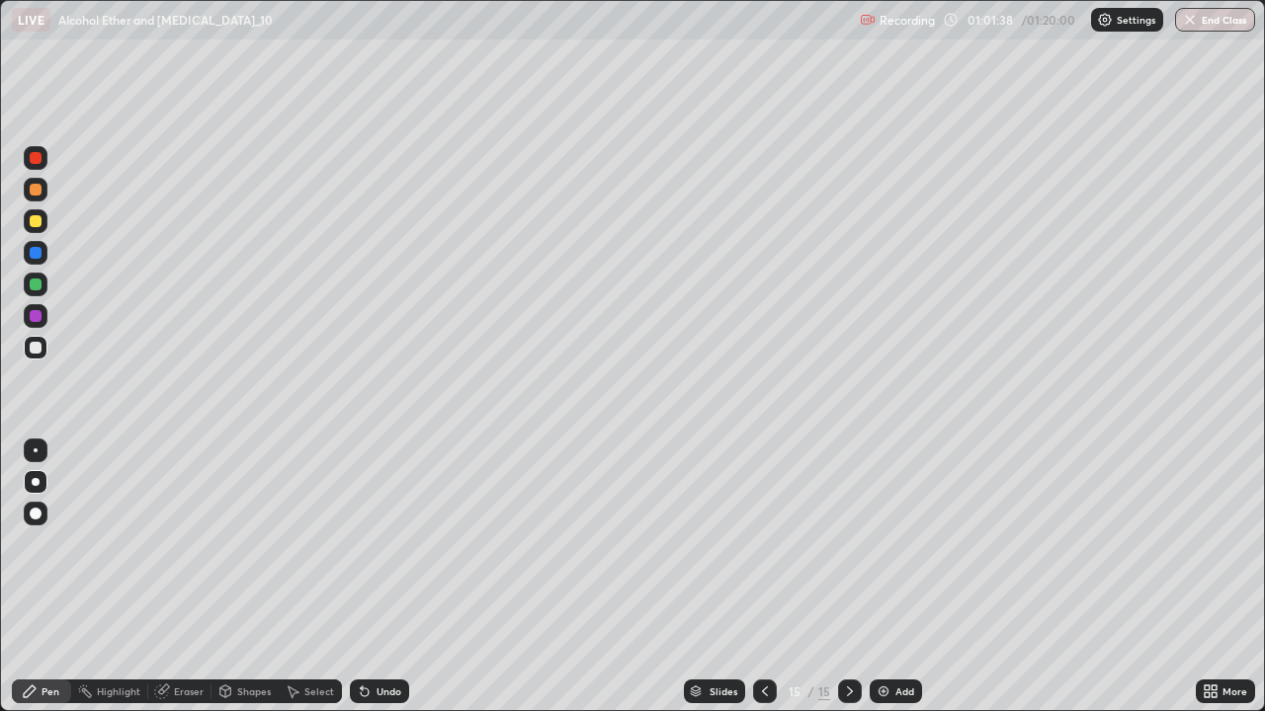
click at [39, 295] on div at bounding box center [36, 285] width 24 height 24
click at [37, 347] on div at bounding box center [36, 348] width 12 height 12
click at [33, 233] on div at bounding box center [36, 222] width 24 height 32
click at [765, 577] on icon at bounding box center [765, 692] width 16 height 16
click at [845, 577] on icon at bounding box center [850, 692] width 16 height 16
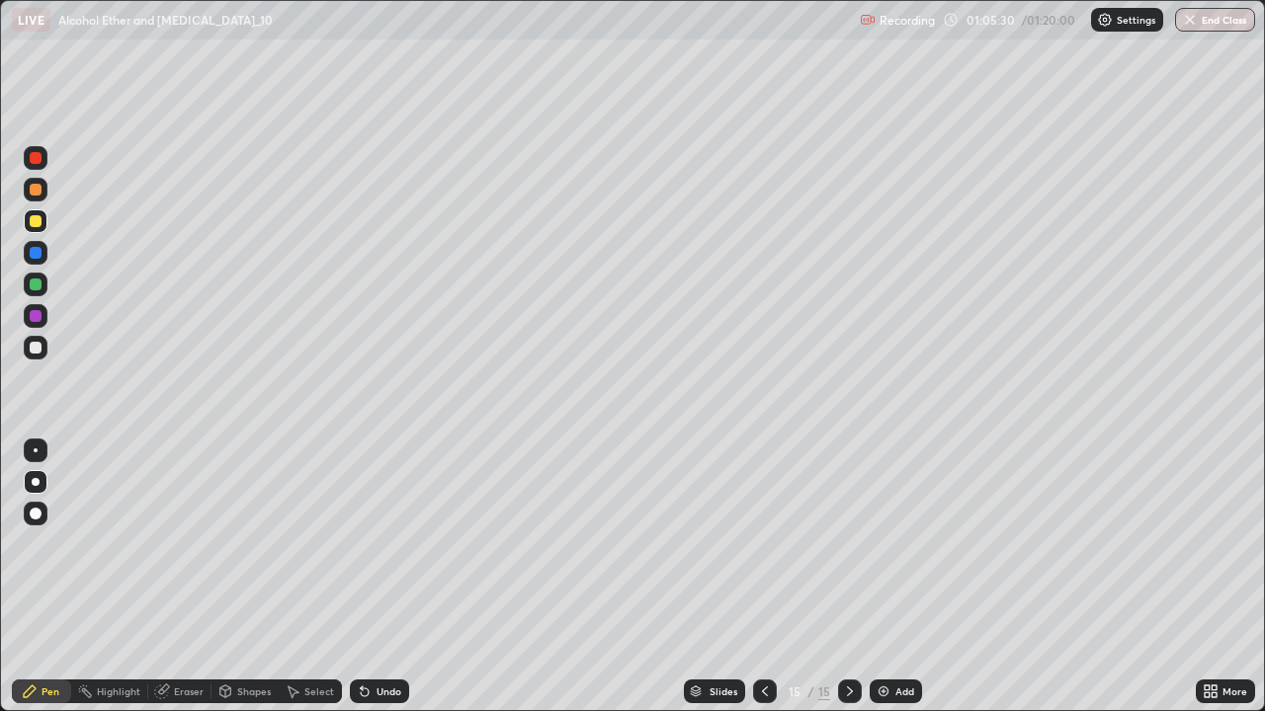
click at [905, 577] on div "Add" at bounding box center [904, 692] width 19 height 10
click at [37, 224] on div at bounding box center [36, 221] width 12 height 12
click at [42, 349] on div at bounding box center [36, 348] width 24 height 24
click at [39, 347] on div at bounding box center [36, 348] width 12 height 12
click at [381, 577] on div "Undo" at bounding box center [379, 692] width 59 height 24
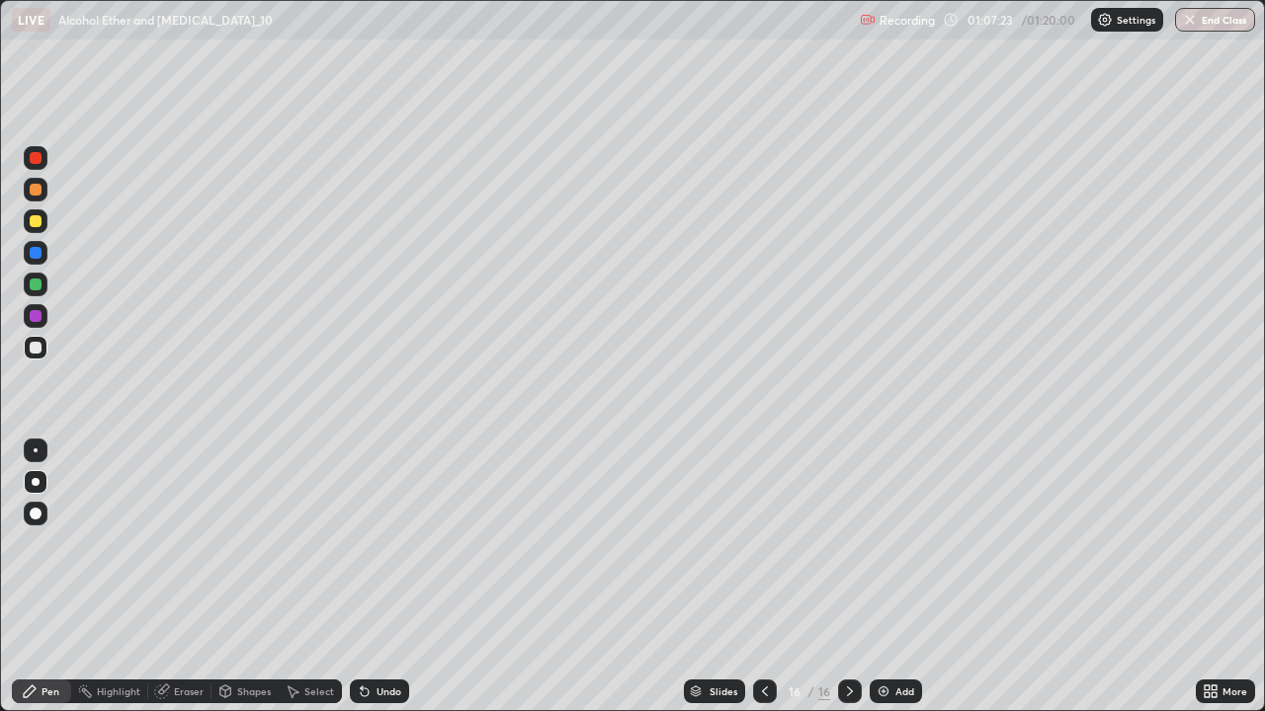
click at [28, 229] on div at bounding box center [36, 221] width 24 height 24
click at [1211, 28] on button "End Class" at bounding box center [1215, 20] width 80 height 24
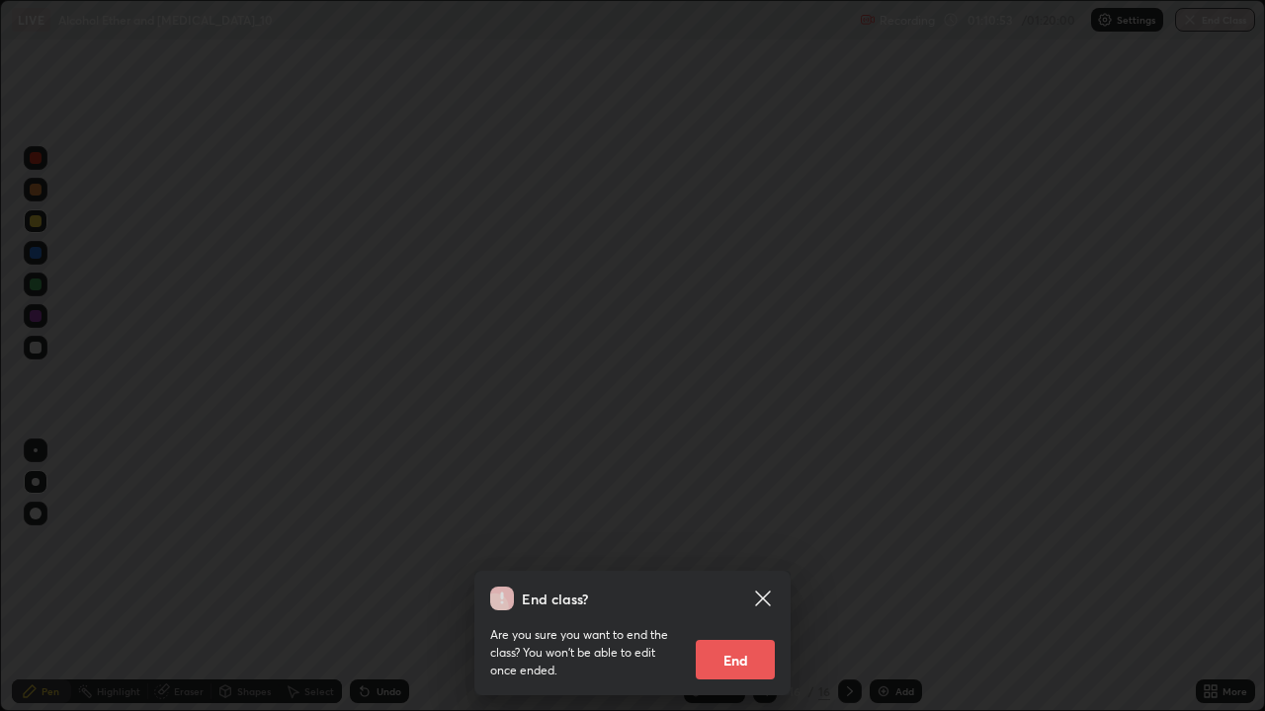
click at [735, 577] on button "End" at bounding box center [735, 660] width 79 height 40
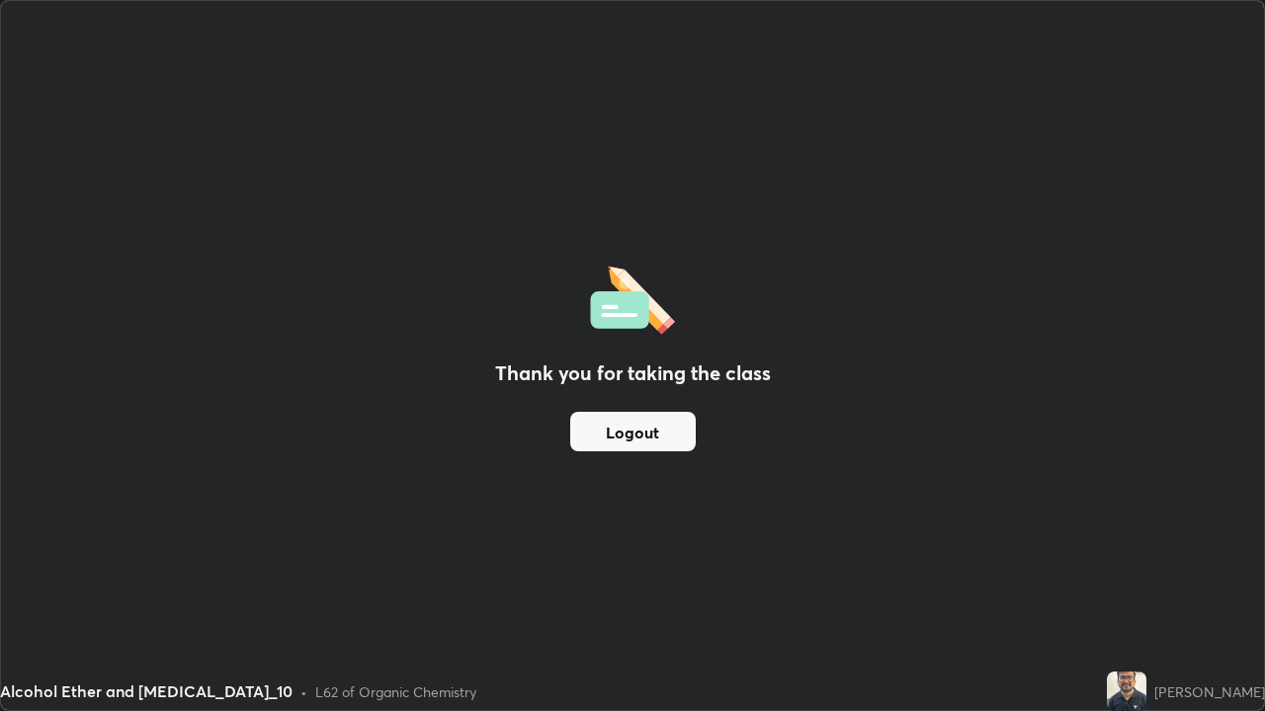
click at [735, 577] on div "Thank you for taking the class Logout" at bounding box center [632, 355] width 1263 height 709
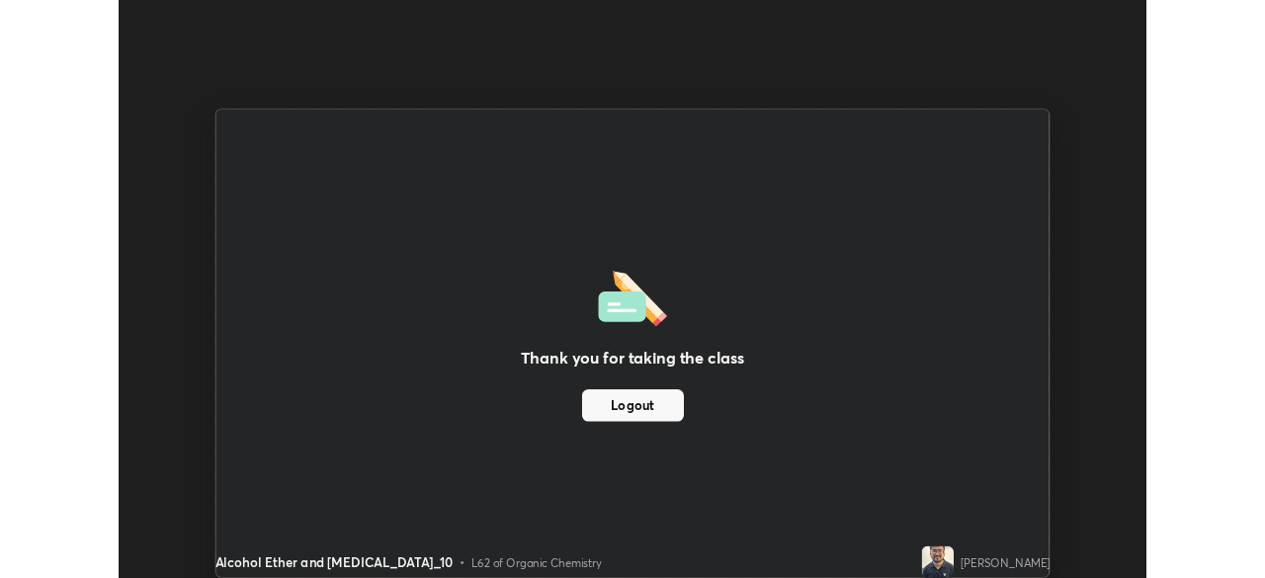
scroll to position [98235, 97548]
